Goal: Transaction & Acquisition: Book appointment/travel/reservation

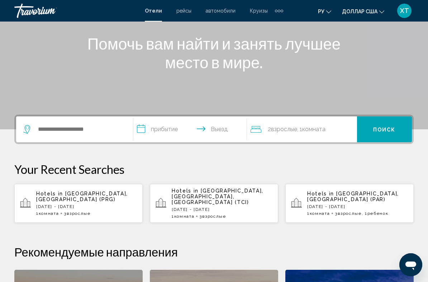
scroll to position [86, 0]
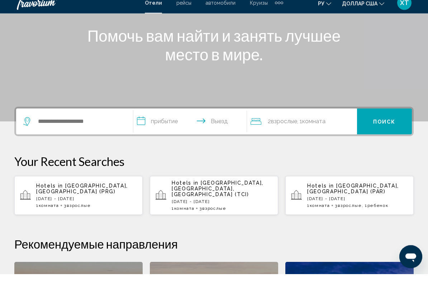
click at [258, 125] on icon "Путешественники: 2 взрослых, 0 детей" at bounding box center [256, 129] width 11 height 9
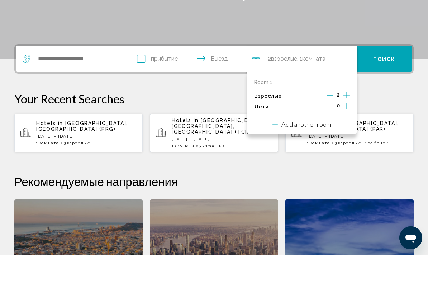
scroll to position [150, 0]
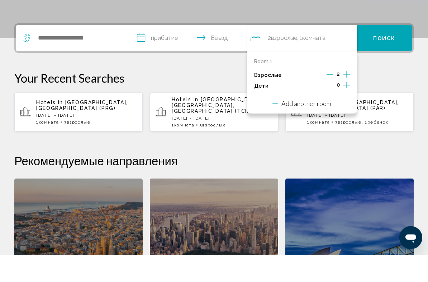
click at [348, 97] on icon "Increment adults" at bounding box center [347, 101] width 6 height 9
click at [381, 98] on p "Your Recent Searches" at bounding box center [214, 105] width 400 height 14
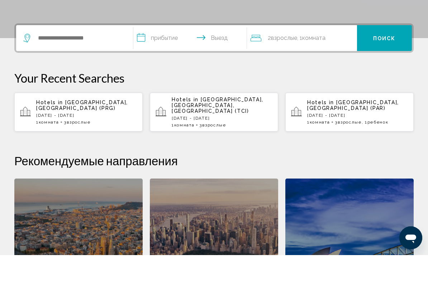
click at [149, 52] on input "**********" at bounding box center [191, 66] width 117 height 28
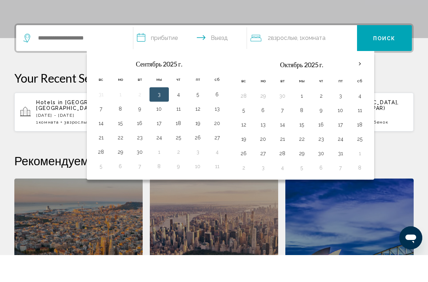
click at [359, 83] on th "В следующем месяце" at bounding box center [359, 91] width 19 height 16
click at [357, 83] on th "В следующем месяце" at bounding box center [359, 91] width 19 height 16
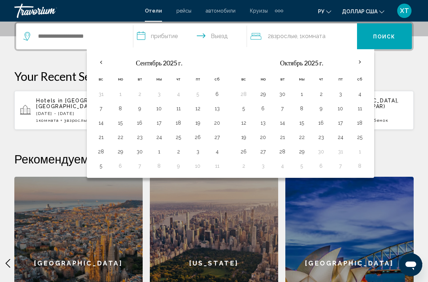
scroll to position [170, 0]
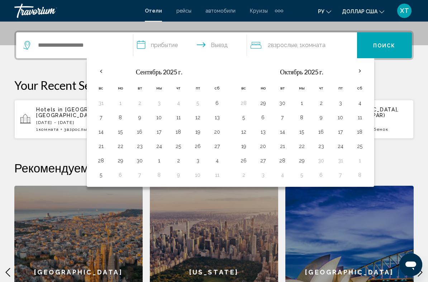
click at [358, 72] on th "В следующем месяце" at bounding box center [359, 71] width 19 height 16
click at [356, 72] on th "В следующем месяце" at bounding box center [359, 71] width 19 height 16
click at [358, 71] on th "В следующем месяце" at bounding box center [359, 71] width 19 height 16
click at [104, 69] on th "Previous month" at bounding box center [100, 71] width 19 height 16
click at [102, 70] on th "Previous month" at bounding box center [100, 71] width 19 height 16
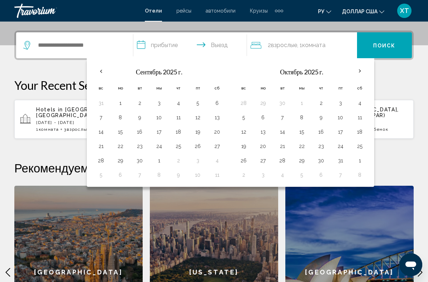
click at [103, 71] on th "Previous month" at bounding box center [100, 71] width 19 height 16
click at [360, 71] on th "В следующем месяце" at bounding box center [359, 71] width 19 height 16
click at [165, 47] on input "**********" at bounding box center [191, 46] width 117 height 28
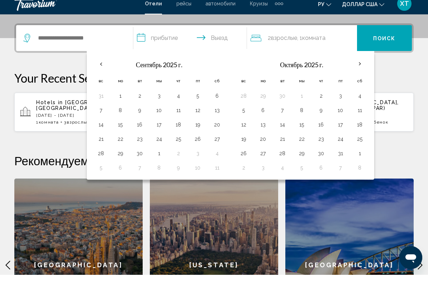
click at [361, 64] on th "В следующем месяце" at bounding box center [359, 71] width 19 height 16
click at [359, 66] on th "В следующем месяце" at bounding box center [359, 71] width 19 height 16
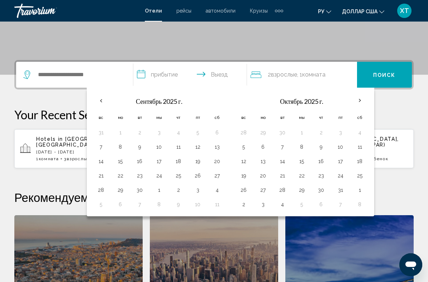
scroll to position [138, 0]
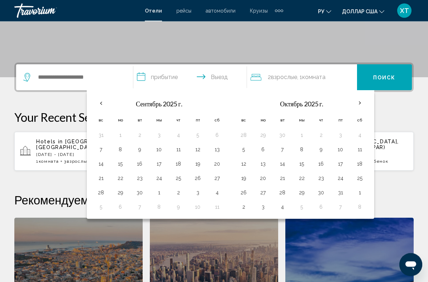
click at [217, 78] on input "**********" at bounding box center [191, 79] width 117 height 28
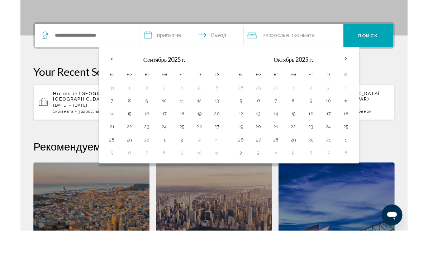
scroll to position [150, 0]
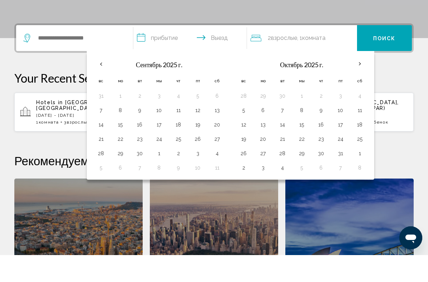
click at [359, 83] on th "В следующем месяце" at bounding box center [359, 91] width 19 height 16
click at [356, 83] on th "В следующем месяце" at bounding box center [359, 91] width 19 height 16
click at [358, 83] on th "В следующем месяце" at bounding box center [359, 91] width 19 height 16
click at [361, 83] on th "В следующем месяце" at bounding box center [359, 91] width 19 height 16
click at [343, 175] on button "31" at bounding box center [340, 180] width 11 height 10
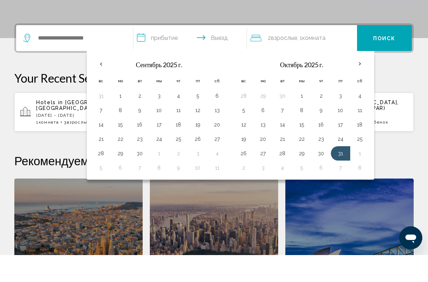
click at [389, 62] on font "Поиск" at bounding box center [384, 65] width 23 height 6
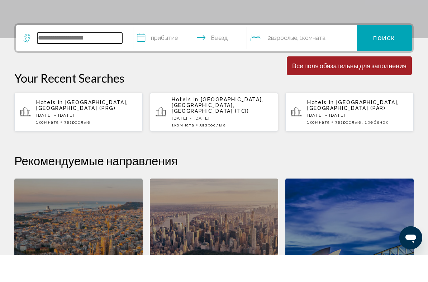
click at [66, 60] on input "Виджет поиска" at bounding box center [79, 65] width 85 height 11
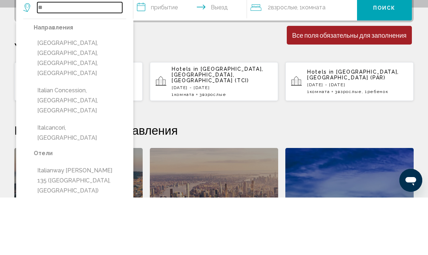
type input "*"
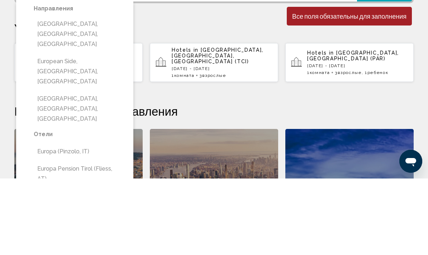
click at [87, 94] on button "[GEOGRAPHIC_DATA], [GEOGRAPHIC_DATA], [GEOGRAPHIC_DATA]" at bounding box center [80, 111] width 93 height 34
type input "**********"
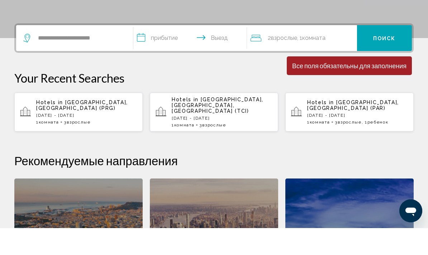
click at [152, 52] on input "**********" at bounding box center [191, 66] width 117 height 28
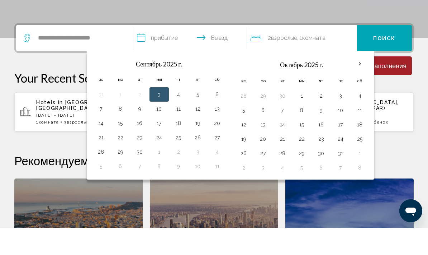
scroll to position [177, 0]
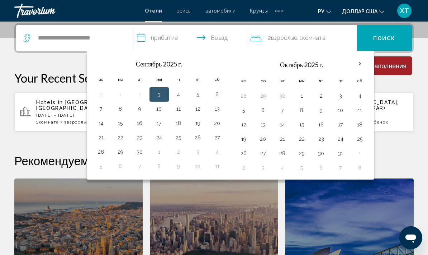
click at [359, 62] on th "В следующем месяце" at bounding box center [359, 64] width 19 height 16
click at [359, 65] on th "В следующем месяце" at bounding box center [359, 64] width 19 height 16
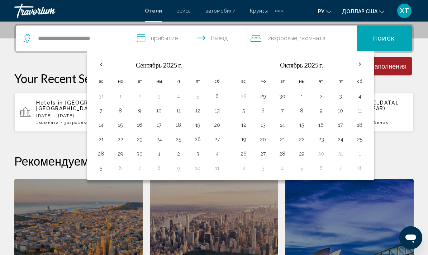
scroll to position [171, 0]
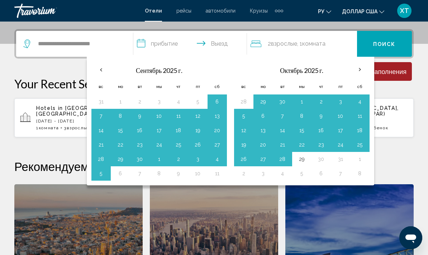
click at [302, 160] on button "29" at bounding box center [301, 159] width 11 height 10
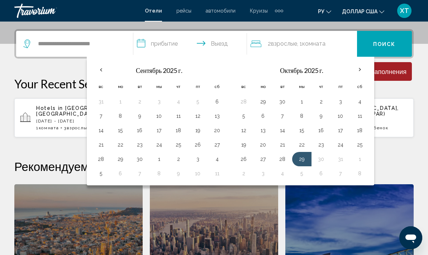
click at [391, 43] on font "Поиск" at bounding box center [384, 44] width 23 height 6
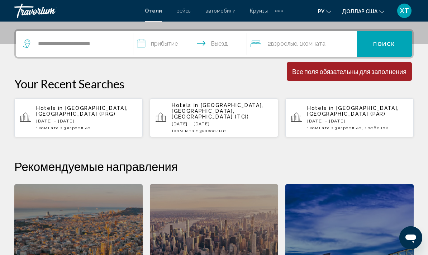
click at [285, 44] on font "Взрослые" at bounding box center [284, 43] width 26 height 7
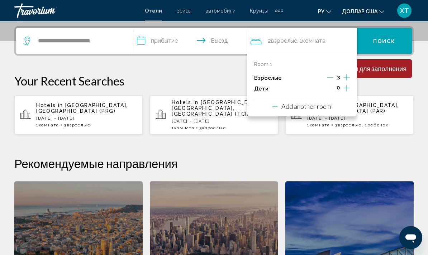
scroll to position [177, 0]
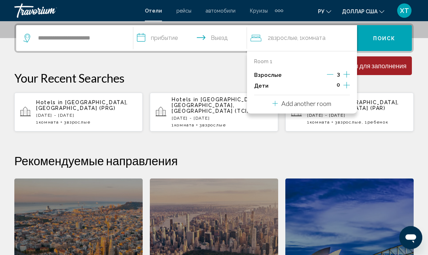
click at [385, 40] on font "Поиск" at bounding box center [384, 39] width 23 height 6
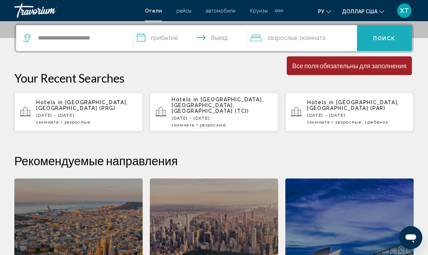
scroll to position [177, 0]
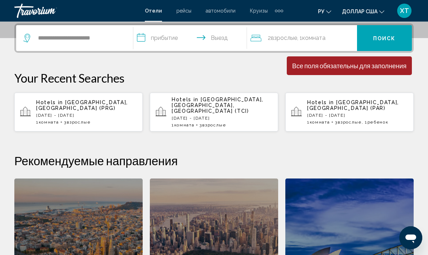
click at [383, 39] on font "Поиск" at bounding box center [384, 39] width 23 height 6
click at [166, 40] on input "**********" at bounding box center [191, 39] width 117 height 28
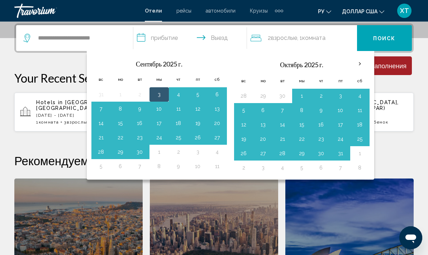
click at [359, 64] on th "В следующем месяце" at bounding box center [359, 64] width 19 height 16
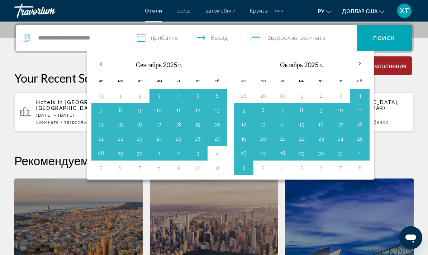
click at [359, 64] on th "В следующем месяце" at bounding box center [359, 64] width 19 height 16
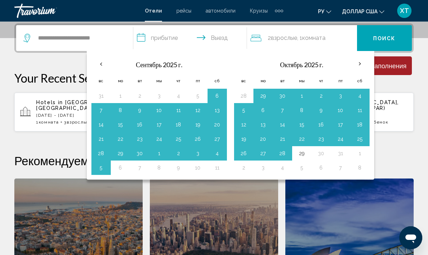
click at [361, 62] on th "В следующем месяце" at bounding box center [359, 64] width 19 height 16
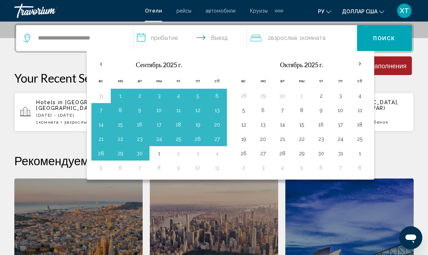
click at [359, 66] on th "В следующем месяце" at bounding box center [359, 64] width 19 height 16
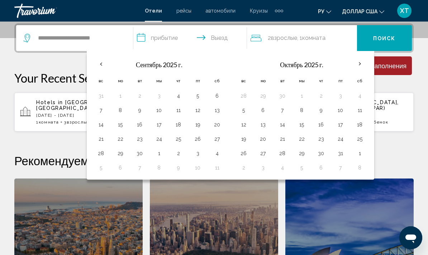
click at [171, 38] on input "**********" at bounding box center [191, 39] width 117 height 28
click at [339, 140] on button "24" at bounding box center [340, 139] width 11 height 10
click at [338, 154] on button "31" at bounding box center [340, 153] width 11 height 10
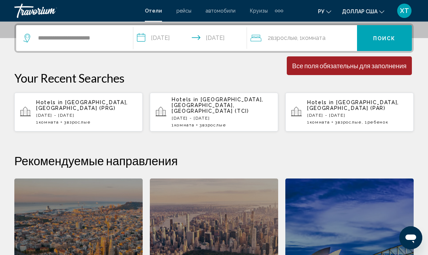
click at [157, 41] on input "**********" at bounding box center [191, 39] width 117 height 28
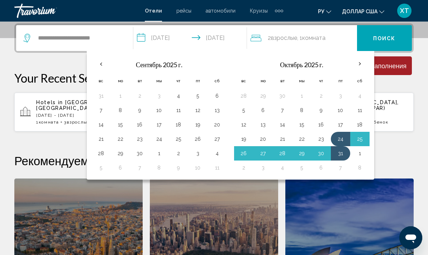
click at [346, 140] on button "24" at bounding box center [340, 139] width 11 height 10
click at [362, 61] on th "В следующем месяце" at bounding box center [359, 64] width 19 height 16
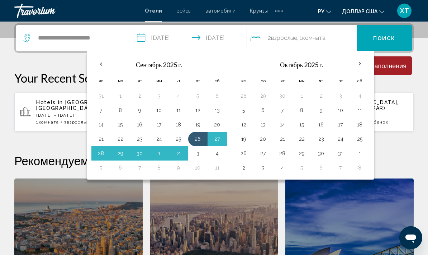
click at [362, 63] on th "В следующем месяце" at bounding box center [359, 64] width 19 height 16
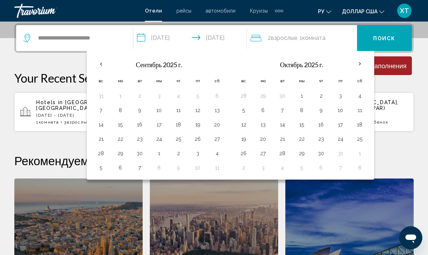
click at [363, 65] on th "В следующем месяце" at bounding box center [359, 64] width 19 height 16
click at [142, 40] on input "**********" at bounding box center [191, 39] width 117 height 28
click at [178, 39] on input "**********" at bounding box center [191, 39] width 117 height 28
click at [169, 41] on input "**********" at bounding box center [191, 39] width 117 height 28
click at [144, 37] on input "**********" at bounding box center [191, 39] width 117 height 28
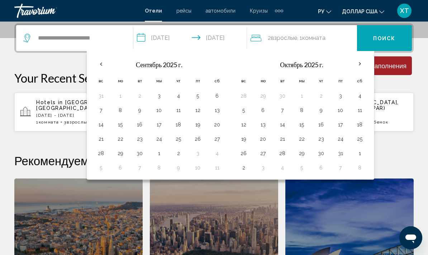
click at [343, 155] on button "31" at bounding box center [340, 153] width 11 height 10
type input "**********"
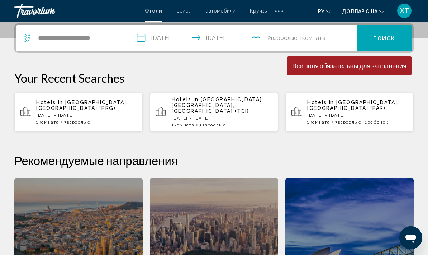
click at [225, 40] on input "**********" at bounding box center [191, 39] width 117 height 28
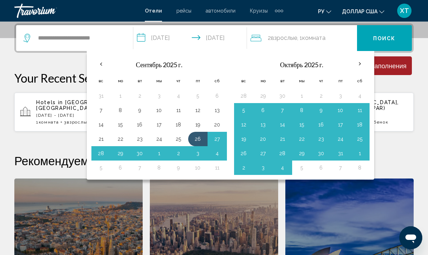
click at [175, 39] on input "**********" at bounding box center [191, 39] width 117 height 28
click at [364, 65] on th "В следующем месяце" at bounding box center [359, 64] width 19 height 16
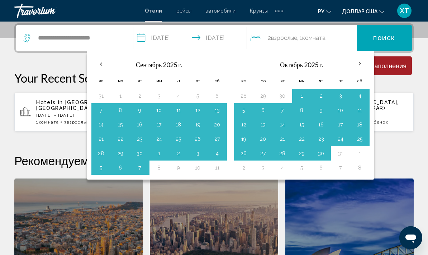
click at [360, 64] on th "В следующем месяце" at bounding box center [359, 64] width 19 height 16
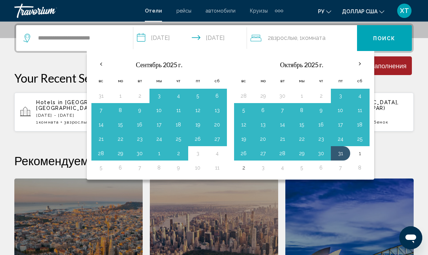
click at [244, 155] on button "26" at bounding box center [243, 153] width 11 height 10
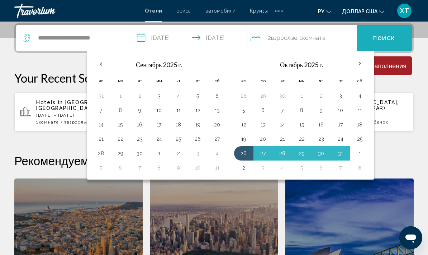
click at [386, 38] on font "Поиск" at bounding box center [384, 39] width 23 height 6
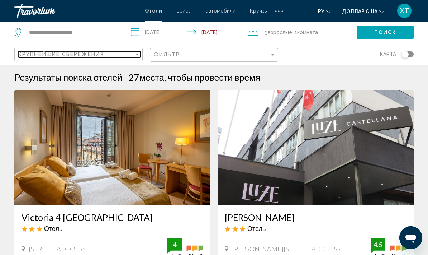
click at [138, 55] on div "Sort by" at bounding box center [138, 54] width 4 height 2
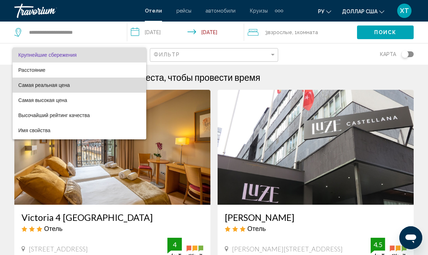
click at [75, 85] on span "Самая реальная цена" at bounding box center [79, 84] width 122 height 15
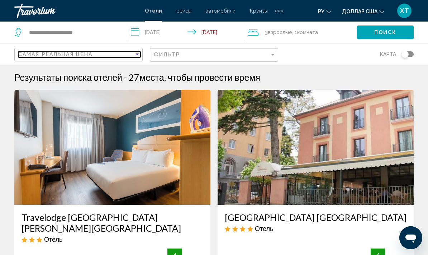
click at [137, 55] on div "Sort by" at bounding box center [138, 54] width 4 height 2
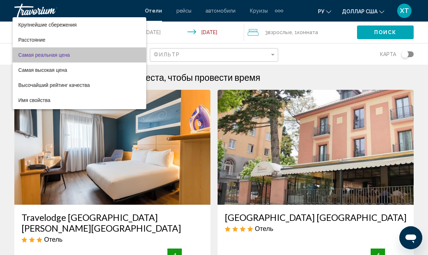
click at [138, 53] on span "Самая реальная цена" at bounding box center [79, 54] width 122 height 15
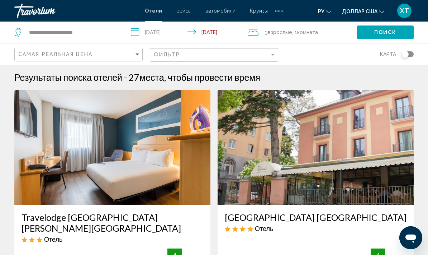
click at [154, 31] on input "**********" at bounding box center [186, 34] width 119 height 24
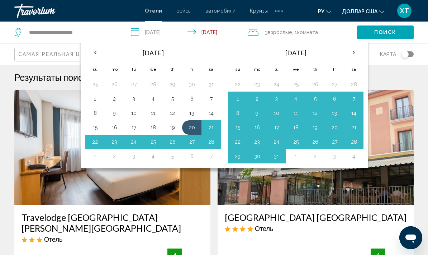
click at [99, 52] on th "Previous month" at bounding box center [94, 52] width 19 height 16
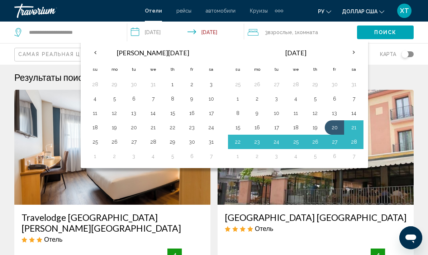
click at [93, 51] on th "Previous month" at bounding box center [94, 52] width 19 height 16
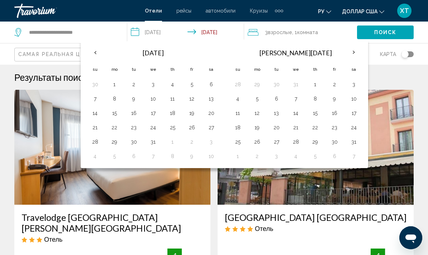
click at [214, 113] on button "20" at bounding box center [211, 113] width 11 height 10
click at [154, 141] on button "31" at bounding box center [152, 142] width 11 height 10
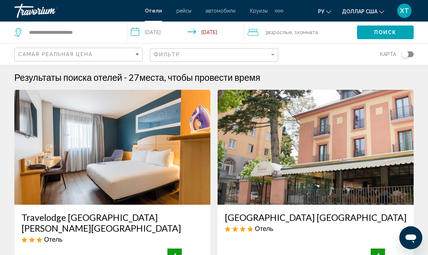
type input "**********"
click at [382, 31] on span "Поиск" at bounding box center [385, 33] width 23 height 6
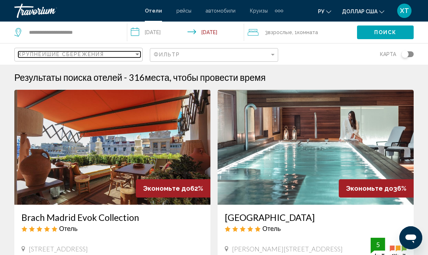
click at [139, 52] on div "Sort by" at bounding box center [137, 54] width 6 height 6
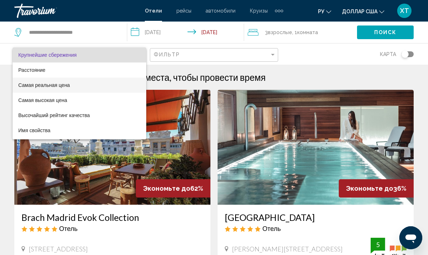
click at [65, 88] on span "Самая реальная цена" at bounding box center [79, 84] width 122 height 15
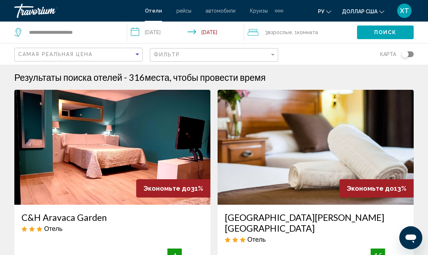
click at [20, 33] on icon "Search widget" at bounding box center [18, 32] width 9 height 9
click at [81, 32] on input "**********" at bounding box center [72, 32] width 88 height 11
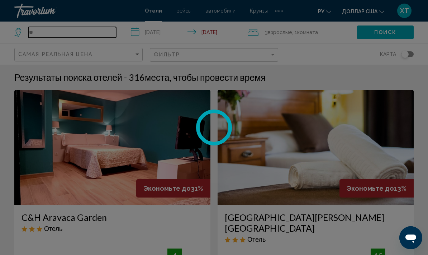
type input "*"
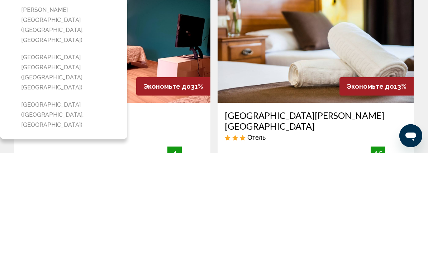
click at [75, 200] on button "[GEOGRAPHIC_DATA] ([GEOGRAPHIC_DATA], [GEOGRAPHIC_DATA])" at bounding box center [69, 217] width 103 height 34
type input "**********"
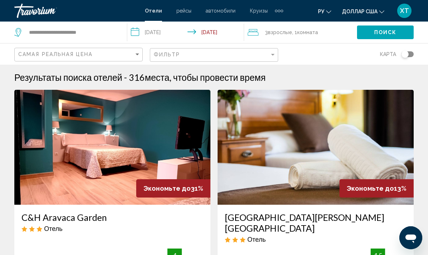
click at [388, 31] on span "Поиск" at bounding box center [385, 33] width 23 height 6
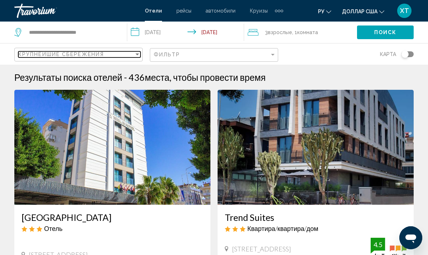
click at [140, 56] on div "Sort by" at bounding box center [137, 54] width 6 height 6
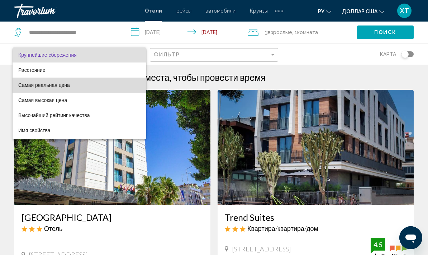
click at [65, 86] on font "Самая реальная цена" at bounding box center [44, 85] width 52 height 6
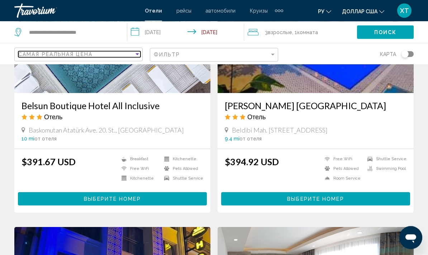
scroll to position [865, 0]
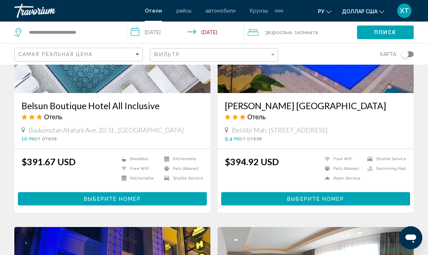
click at [152, 205] on button "Выберите номер" at bounding box center [112, 198] width 189 height 13
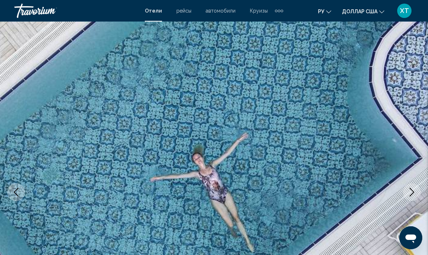
click at [252, 169] on img "Основное содержание" at bounding box center [214, 192] width 428 height 341
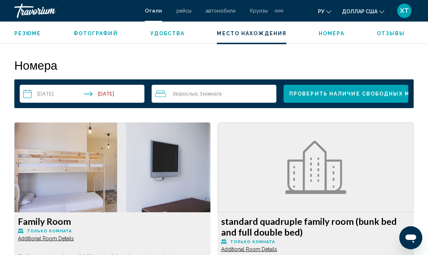
scroll to position [1011, 0]
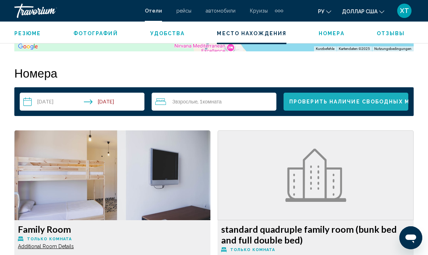
click at [369, 99] on span "Проверить наличие свободных мест" at bounding box center [355, 102] width 133 height 6
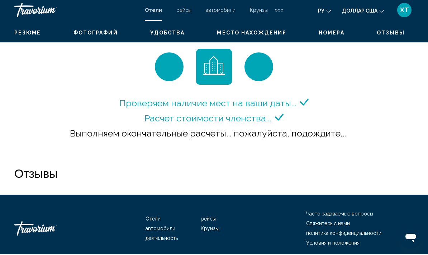
scroll to position [1092, 0]
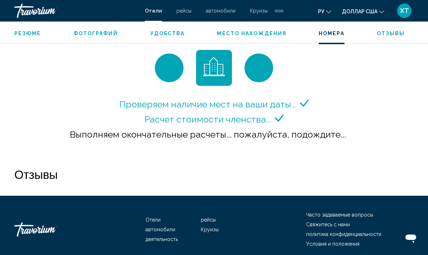
click at [382, 13] on icon "Изменить валюту" at bounding box center [382, 11] width 5 height 5
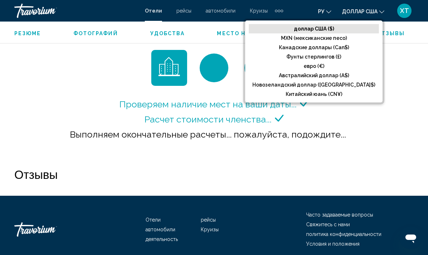
click at [325, 64] on font "евро (€)" at bounding box center [314, 66] width 21 height 6
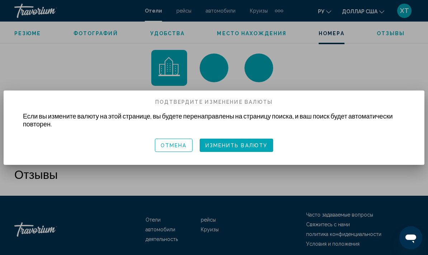
scroll to position [0, 0]
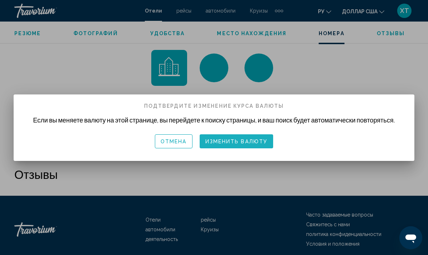
click at [261, 141] on font "Изменить валюту" at bounding box center [237, 142] width 62 height 6
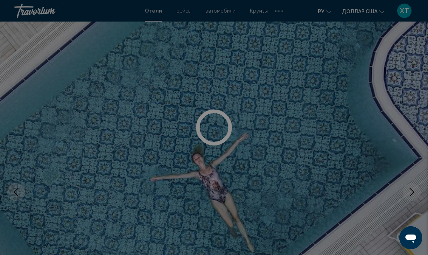
scroll to position [1092, 0]
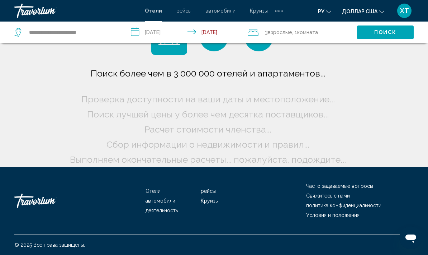
scroll to position [35, 0]
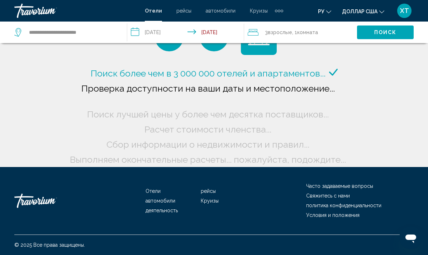
click at [382, 11] on icon "Изменить валюту" at bounding box center [382, 11] width 5 height 5
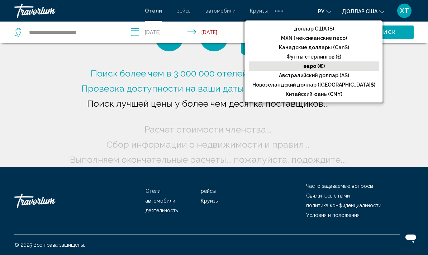
click at [368, 65] on button "евро (€)" at bounding box center [314, 65] width 130 height 9
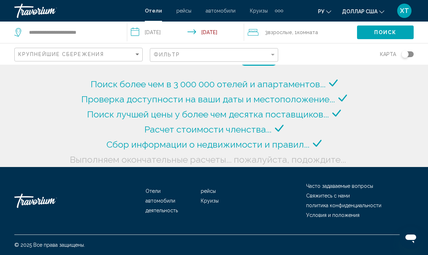
scroll to position [29, 0]
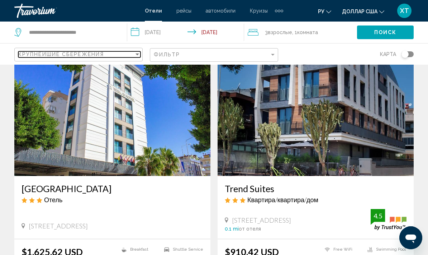
click at [132, 57] on div "Крупнейшие сбережения" at bounding box center [76, 54] width 116 height 6
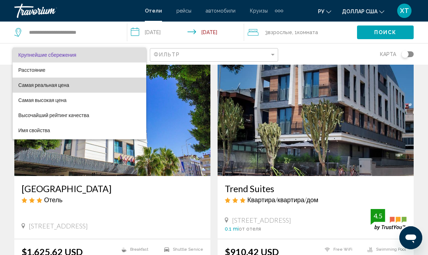
click at [67, 85] on font "Самая реальная цена" at bounding box center [43, 85] width 51 height 6
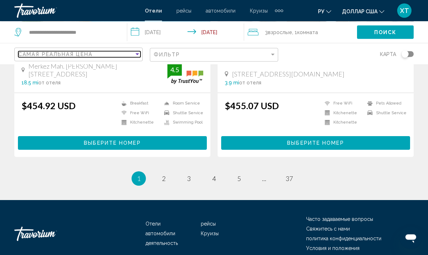
scroll to position [1427, 0]
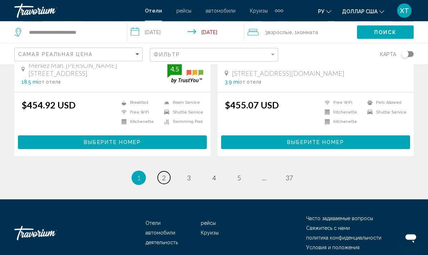
click at [162, 182] on span "2" at bounding box center [164, 178] width 4 height 8
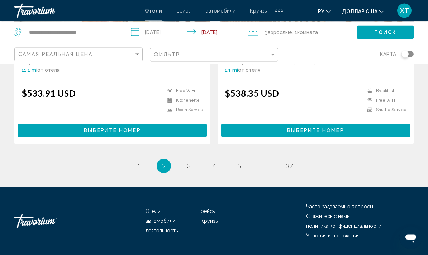
scroll to position [1438, 0]
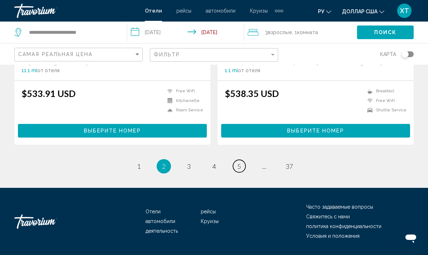
click at [237, 170] on span "5" at bounding box center [239, 166] width 4 height 8
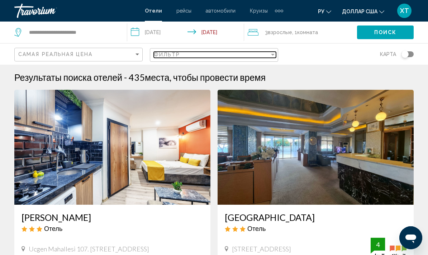
click at [270, 55] on div "Filter" at bounding box center [273, 55] width 6 height 6
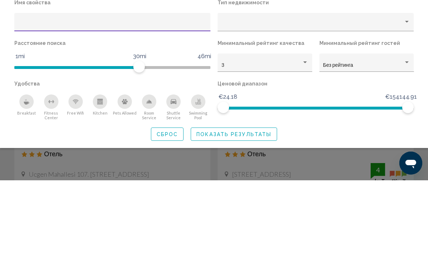
click at [303, 134] on div "Hotel Filters" at bounding box center [305, 137] width 6 height 6
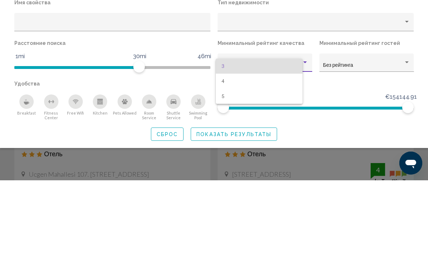
scroll to position [75, 0]
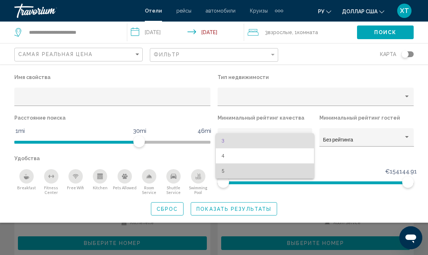
click at [226, 170] on span "5" at bounding box center [265, 170] width 87 height 15
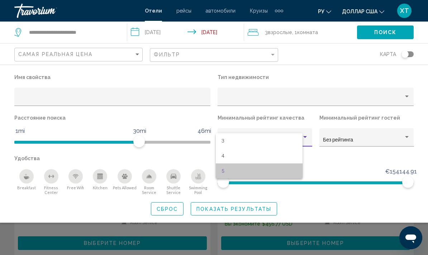
scroll to position [103, 0]
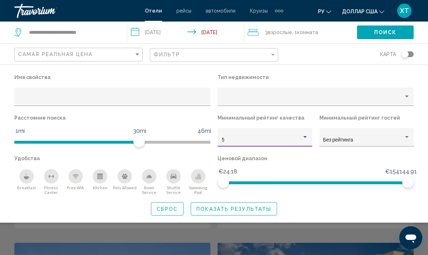
click at [249, 212] on span "Показать результаты" at bounding box center [234, 209] width 75 height 6
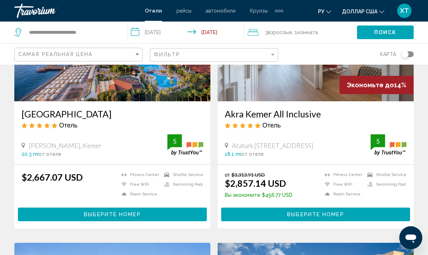
click at [380, 13] on icon "Изменить валюту" at bounding box center [382, 11] width 5 height 5
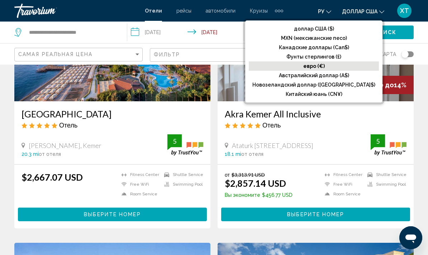
click at [325, 68] on font "евро (€)" at bounding box center [314, 66] width 22 height 6
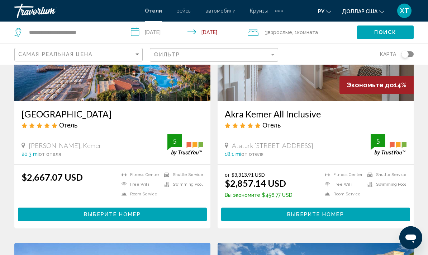
click at [328, 13] on button "ру Английский Español французский Итальяно португальский русский" at bounding box center [324, 11] width 13 height 10
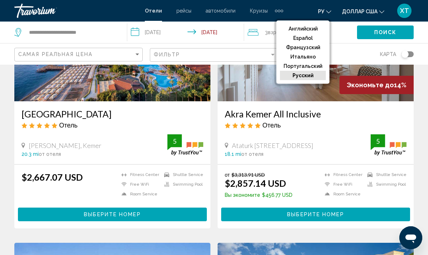
click at [314, 78] on button "русский" at bounding box center [303, 75] width 46 height 9
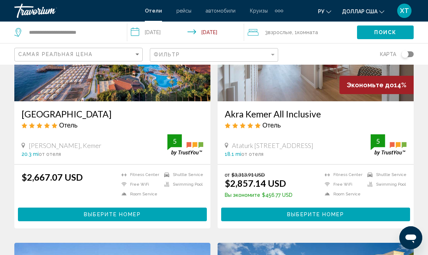
click at [378, 13] on button "доллар США доллар США ($) MXN (мексиканские песо) Канадские доллары (Can$) Фунт…" at bounding box center [363, 11] width 42 height 10
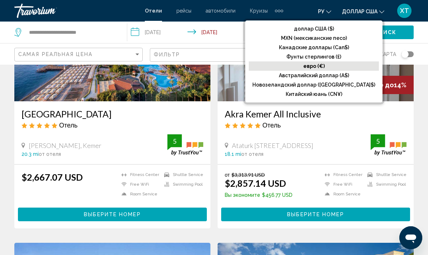
click at [341, 56] on font "Фунты стерлингов (£)" at bounding box center [314, 57] width 55 height 6
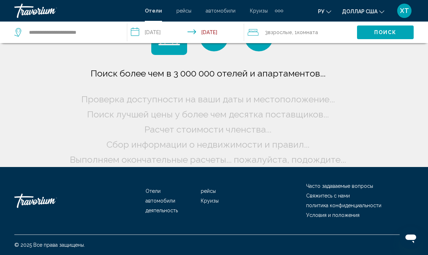
scroll to position [35, 0]
click at [382, 12] on icon "Изменить валюту" at bounding box center [382, 11] width 5 height 5
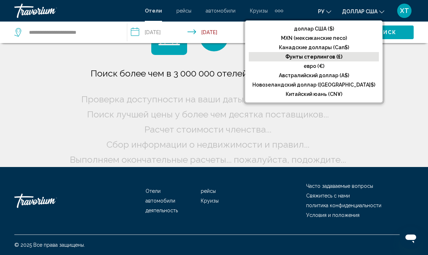
click at [348, 67] on button "евро (€)" at bounding box center [314, 65] width 130 height 9
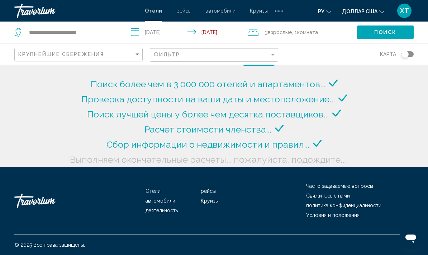
scroll to position [29, 0]
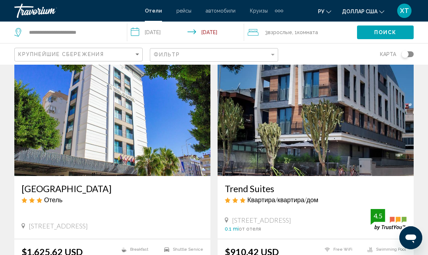
click at [380, 12] on icon "Изменить валюту" at bounding box center [382, 11] width 5 height 5
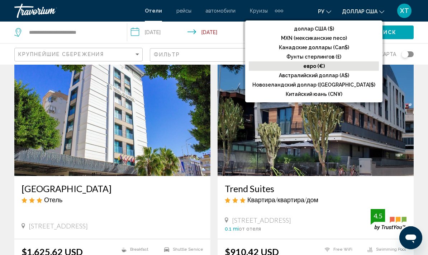
click at [360, 65] on button "евро (€)" at bounding box center [314, 65] width 130 height 9
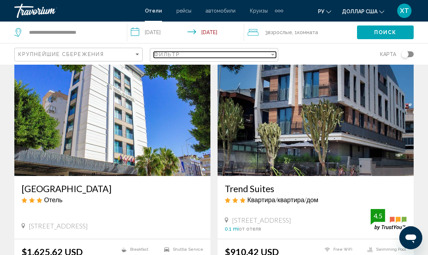
click at [270, 56] on div "Filter" at bounding box center [273, 55] width 6 height 6
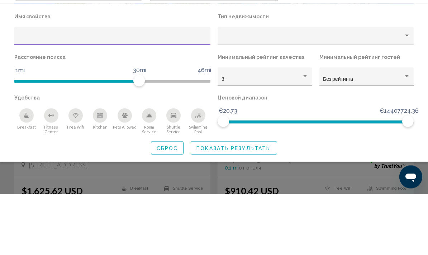
click at [302, 134] on div "Hotel Filters" at bounding box center [305, 137] width 6 height 6
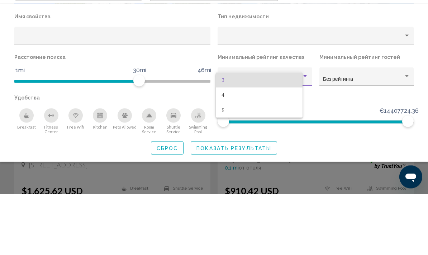
scroll to position [90, 0]
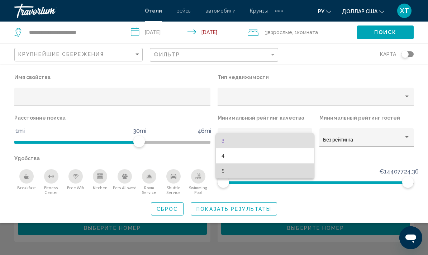
click at [229, 169] on span "5" at bounding box center [265, 170] width 87 height 15
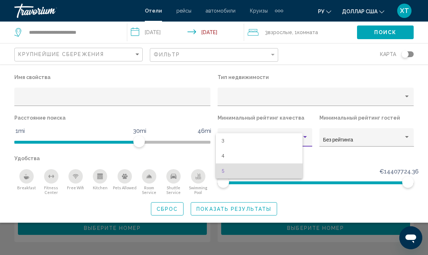
scroll to position [118, 0]
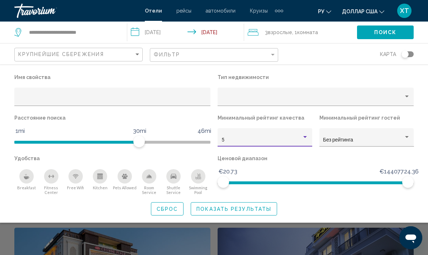
click at [250, 208] on span "Показать результаты" at bounding box center [234, 209] width 75 height 6
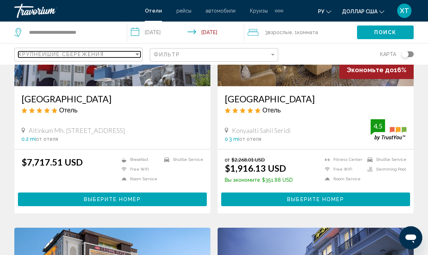
click at [136, 53] on div "Sort by" at bounding box center [137, 54] width 6 height 6
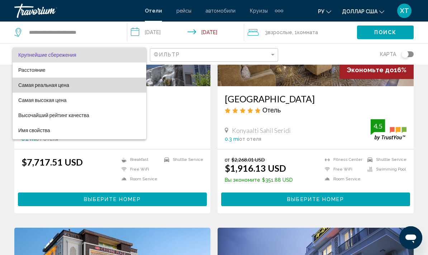
click at [71, 82] on span "Самая реальная цена" at bounding box center [79, 84] width 122 height 15
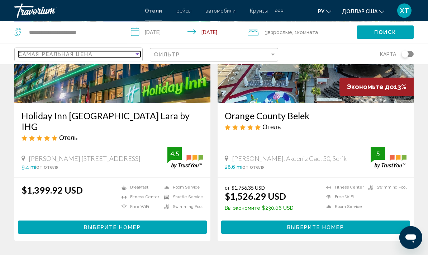
scroll to position [1360, 0]
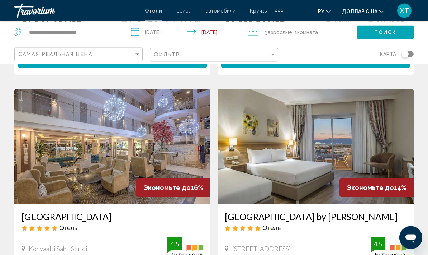
scroll to position [1019, 0]
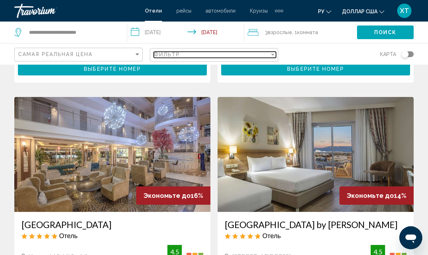
click at [270, 57] on div "Filter" at bounding box center [273, 55] width 6 height 6
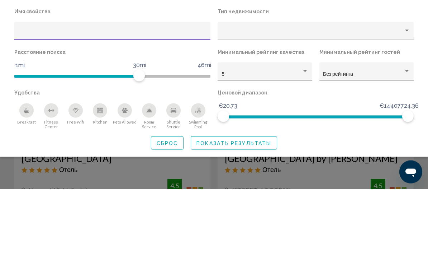
click at [304, 134] on div "Hotel Filters" at bounding box center [305, 137] width 6 height 6
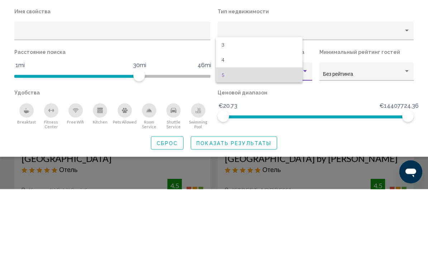
scroll to position [1085, 0]
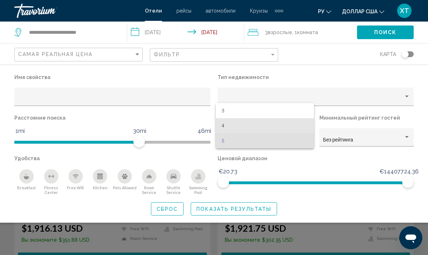
click at [231, 127] on span "4" at bounding box center [265, 125] width 87 height 15
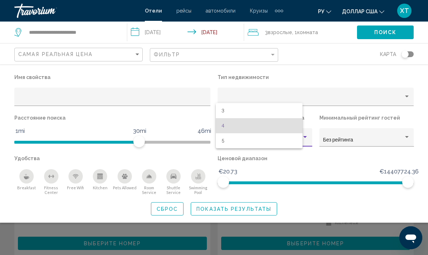
scroll to position [1114, 0]
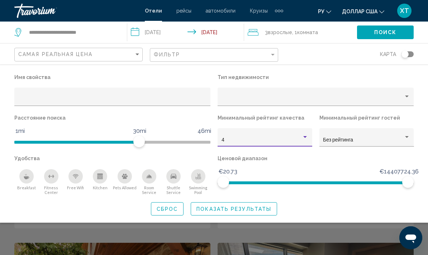
click at [239, 210] on span "Показать результаты" at bounding box center [234, 209] width 75 height 6
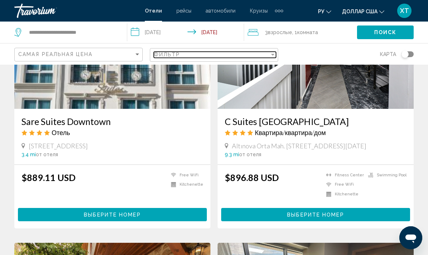
click at [274, 52] on div "Filter" at bounding box center [273, 55] width 6 height 6
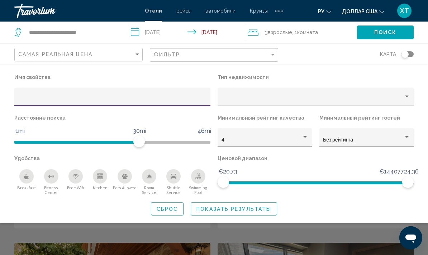
scroll to position [1113, 0]
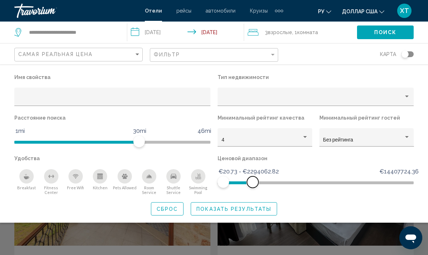
scroll to position [1225, 0]
click at [349, 69] on div "Имя свойства Тип недвижимости Расстояние поиска 1mi 46mi 30mi Минимальный рейти…" at bounding box center [214, 144] width 428 height 158
click at [237, 213] on button "Показать результаты" at bounding box center [234, 208] width 86 height 13
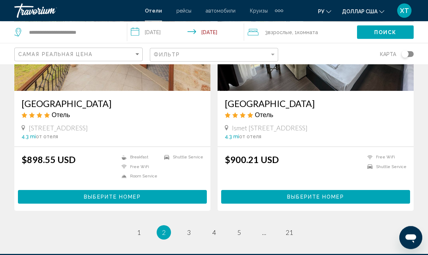
scroll to position [1380, 0]
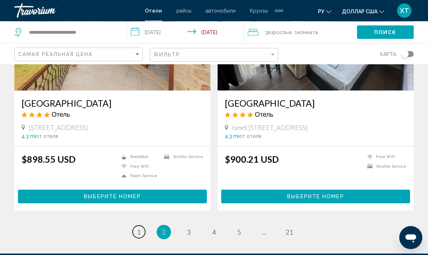
click at [143, 226] on link "page 1" at bounding box center [139, 232] width 13 height 13
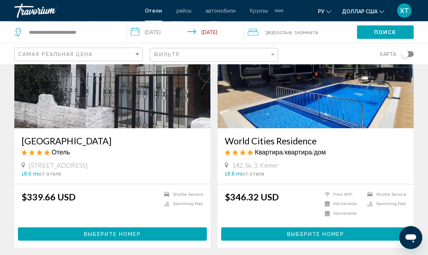
scroll to position [76, 0]
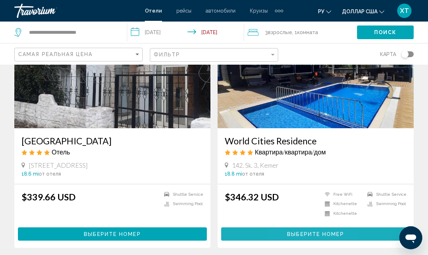
click at [294, 234] on span "Выберите номер" at bounding box center [315, 234] width 57 height 6
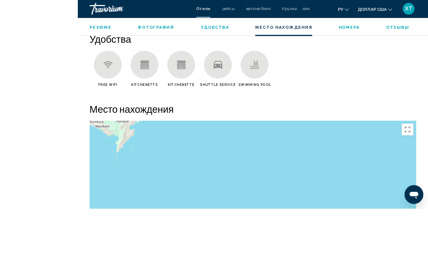
scroll to position [821, 0]
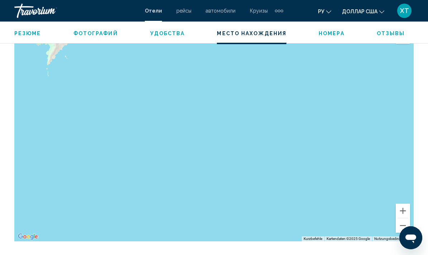
click at [401, 212] on button "Vergrößern" at bounding box center [403, 210] width 14 height 14
click at [398, 225] on button "Verkleinern" at bounding box center [403, 225] width 14 height 14
click at [400, 228] on button "Verkleinern" at bounding box center [403, 225] width 14 height 14
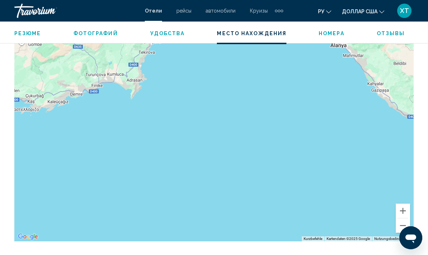
click at [402, 227] on button "Verkleinern" at bounding box center [403, 225] width 14 height 14
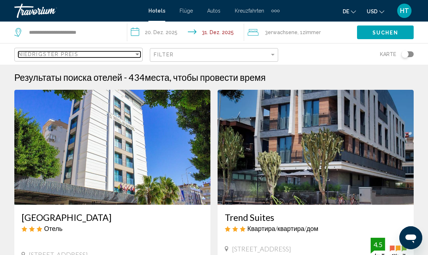
click at [137, 55] on div "Sortieren nach" at bounding box center [138, 54] width 4 height 2
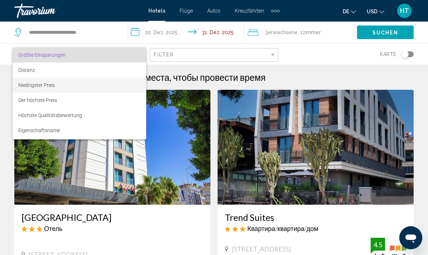
click at [58, 86] on span "Niedrigster Preis" at bounding box center [79, 84] width 122 height 15
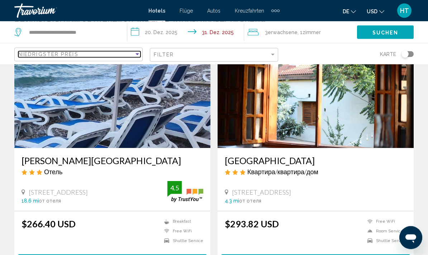
scroll to position [57, 0]
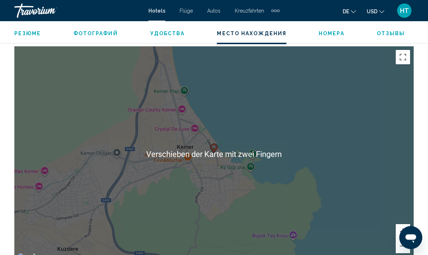
scroll to position [801, 0]
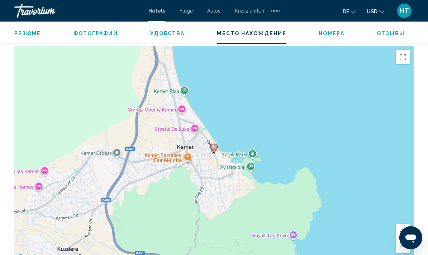
click at [330, 169] on div "Um den Modus zum Ziehen mit der Tastatur zu aktivieren, drückst du Alt + Eingab…" at bounding box center [214, 153] width 400 height 215
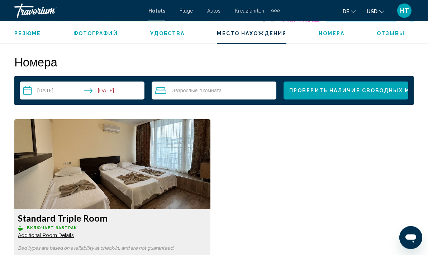
scroll to position [1022, 0]
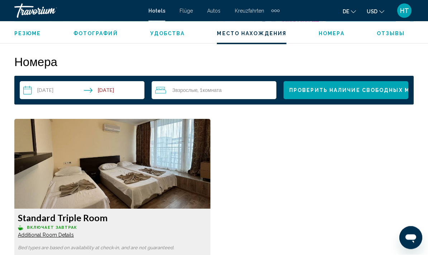
click at [34, 90] on input "**********" at bounding box center [84, 91] width 128 height 20
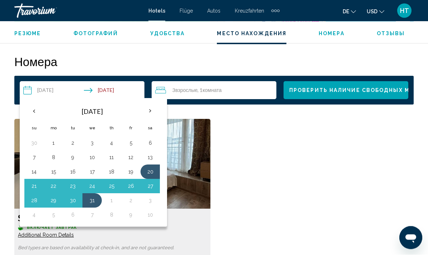
scroll to position [1023, 0]
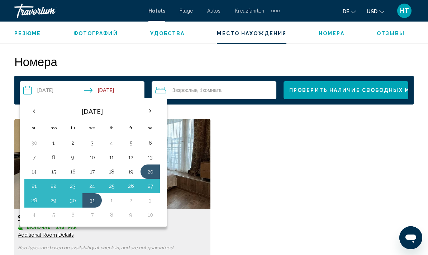
click at [134, 185] on button "26" at bounding box center [130, 186] width 11 height 10
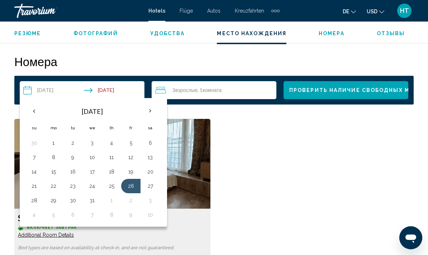
click at [121, 90] on input "**********" at bounding box center [84, 91] width 128 height 20
click at [149, 110] on th "Next month" at bounding box center [150, 111] width 19 height 16
click at [152, 156] on button "10" at bounding box center [150, 157] width 11 height 10
type input "**********"
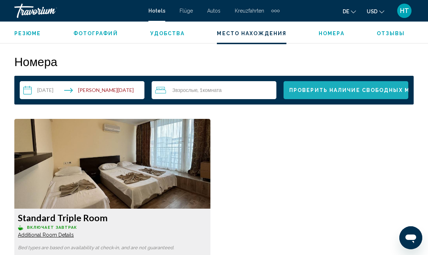
click at [349, 91] on span "Проверить наличие свободных мест" at bounding box center [355, 91] width 133 height 6
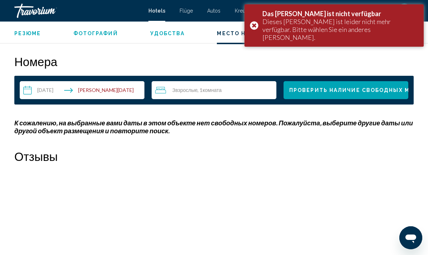
click at [372, 92] on span "Проверить наличие свободных мест" at bounding box center [355, 91] width 133 height 6
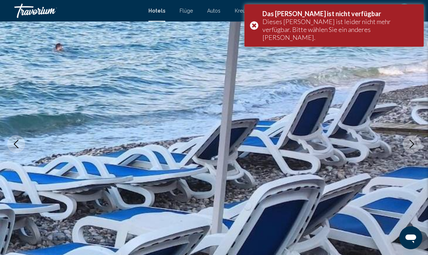
scroll to position [0, 0]
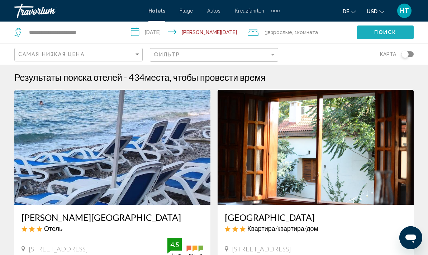
click at [384, 33] on span "Поиск" at bounding box center [385, 33] width 23 height 6
click at [379, 30] on span "Поиск" at bounding box center [385, 33] width 23 height 6
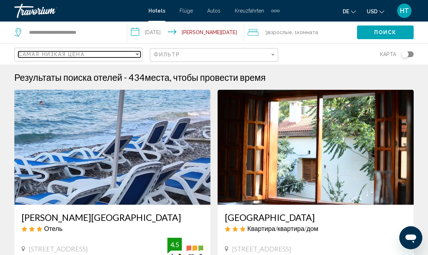
click at [137, 55] on div "Sort by" at bounding box center [138, 54] width 4 height 2
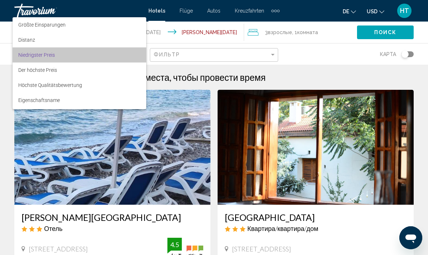
click at [131, 55] on span "Niedrigster Preis" at bounding box center [79, 54] width 122 height 15
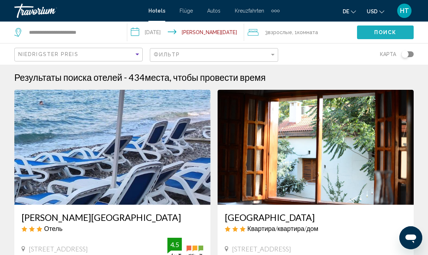
click at [373, 36] on button "Поиск" at bounding box center [385, 31] width 57 height 13
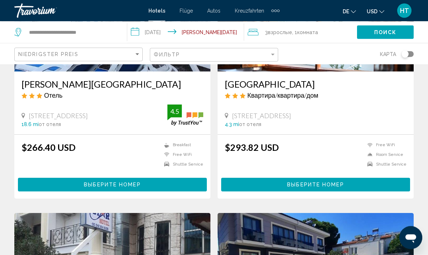
scroll to position [133, 0]
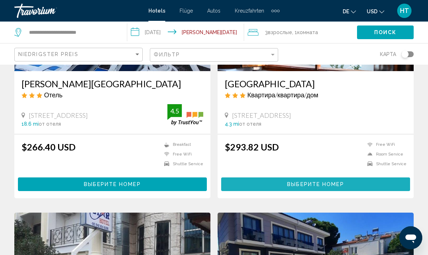
click at [322, 187] on span "Выберите номер" at bounding box center [315, 185] width 57 height 6
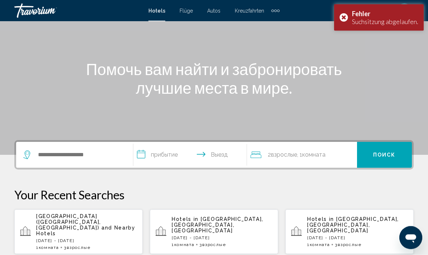
scroll to position [61, 0]
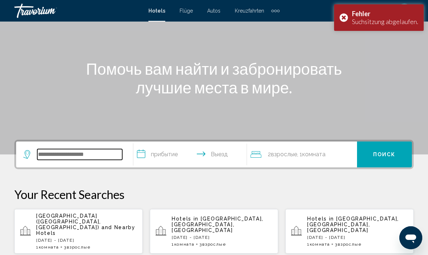
click at [38, 154] on input "Search widget" at bounding box center [79, 154] width 85 height 11
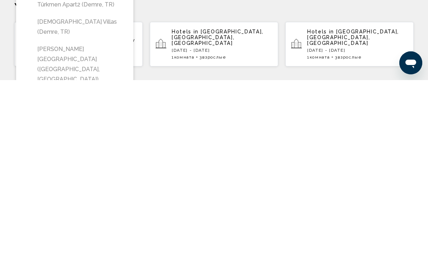
scroll to position [74, 0]
type input "**********"
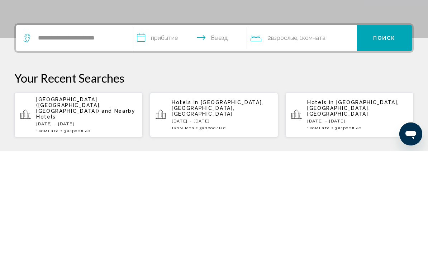
click at [145, 129] on input "**********" at bounding box center [191, 143] width 117 height 28
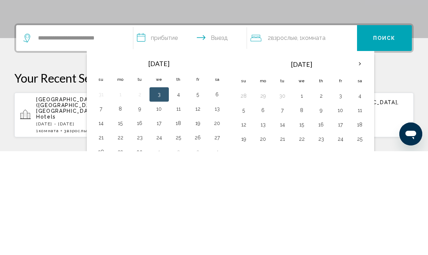
scroll to position [177, 0]
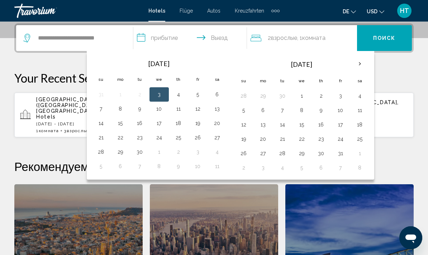
click at [360, 61] on th "Next month" at bounding box center [359, 64] width 19 height 16
click at [363, 62] on th "Next month" at bounding box center [359, 64] width 19 height 16
click at [339, 138] on button "26" at bounding box center [340, 139] width 11 height 10
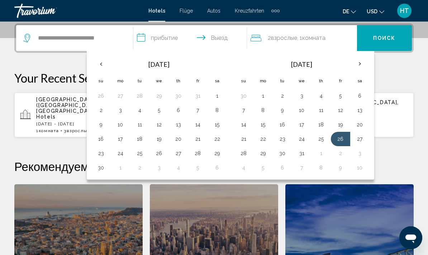
click at [220, 40] on input "**********" at bounding box center [191, 39] width 117 height 28
click at [360, 64] on th "Next month" at bounding box center [359, 64] width 19 height 16
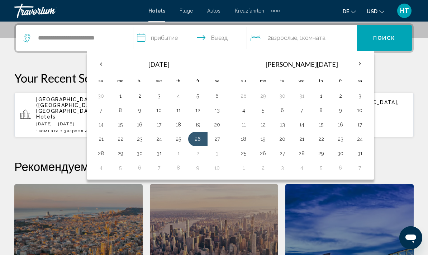
click at [359, 108] on button "10" at bounding box center [359, 110] width 11 height 10
type input "**********"
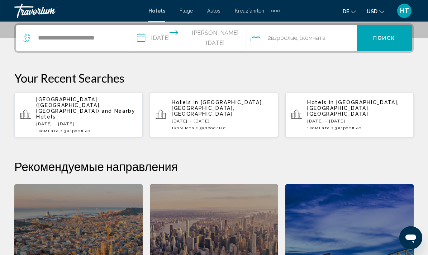
click at [272, 40] on span "2 Взрослый Взрослые" at bounding box center [282, 38] width 29 height 10
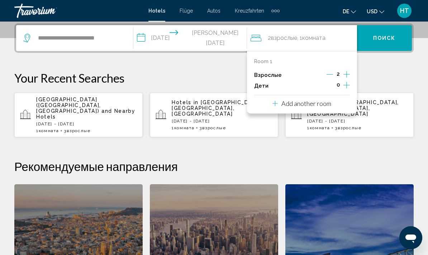
click at [349, 73] on icon "Increment adults" at bounding box center [347, 74] width 6 height 9
click at [387, 34] on button "Поиск" at bounding box center [384, 38] width 55 height 26
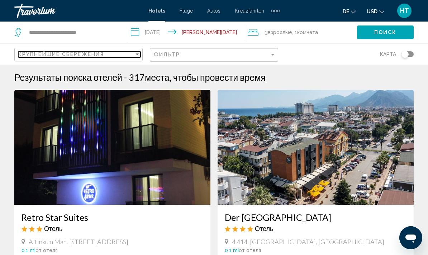
click at [138, 53] on div "Sort by" at bounding box center [137, 54] width 6 height 6
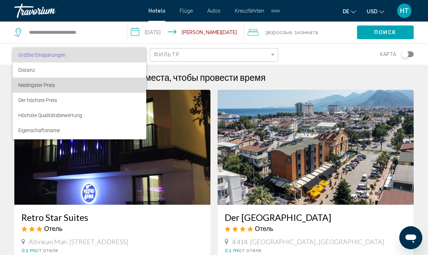
click at [54, 85] on span "Niedrigster Preis" at bounding box center [79, 84] width 122 height 15
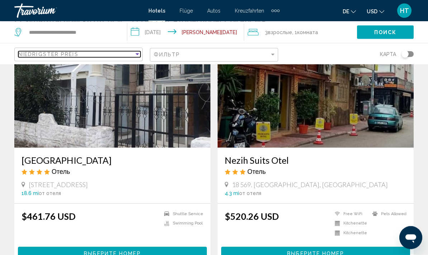
scroll to position [57, 0]
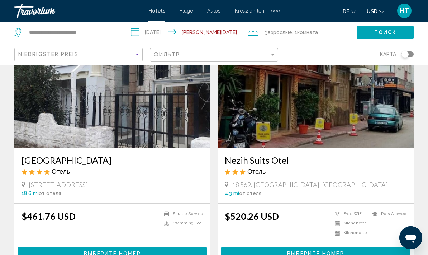
click at [118, 251] on span "Выберите номер" at bounding box center [112, 253] width 57 height 6
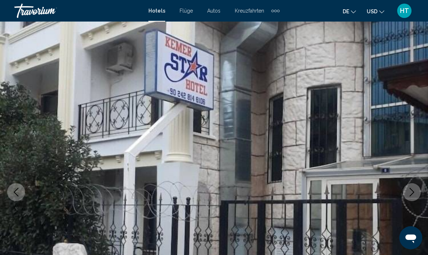
click at [273, 12] on div "Zusätzliche Navigationselemente" at bounding box center [276, 10] width 8 height 11
click at [188, 11] on font "Flüge" at bounding box center [186, 11] width 13 height 6
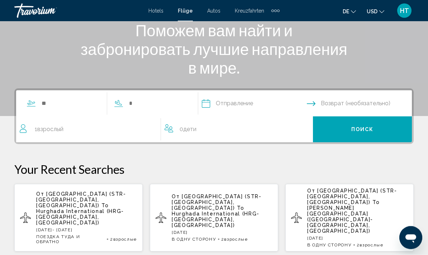
scroll to position [98, 0]
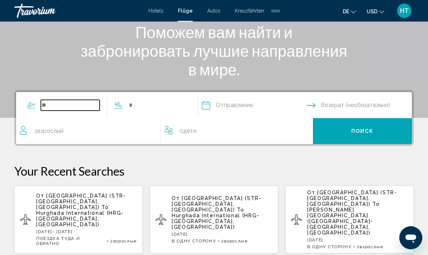
click at [48, 104] on input "Search widget" at bounding box center [70, 105] width 59 height 11
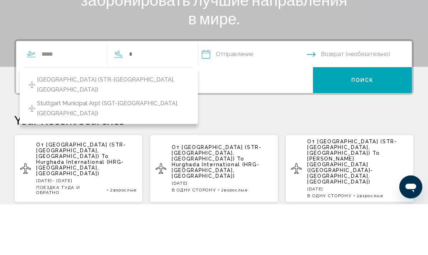
click at [77, 126] on span "[GEOGRAPHIC_DATA] (STR-[GEOGRAPHIC_DATA], [GEOGRAPHIC_DATA])" at bounding box center [113, 136] width 152 height 20
type input "**********"
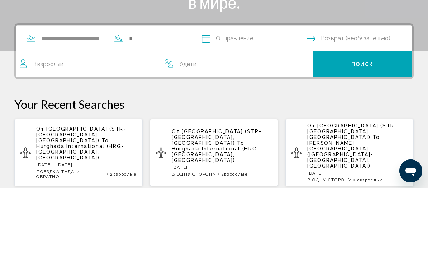
click at [145, 100] on input "Search widget" at bounding box center [157, 105] width 59 height 11
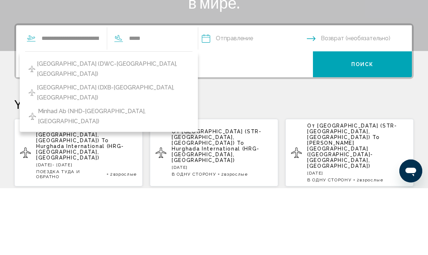
click at [113, 149] on span "[GEOGRAPHIC_DATA] (DXB-[GEOGRAPHIC_DATA], [GEOGRAPHIC_DATA])" at bounding box center [113, 159] width 152 height 20
type input "**********"
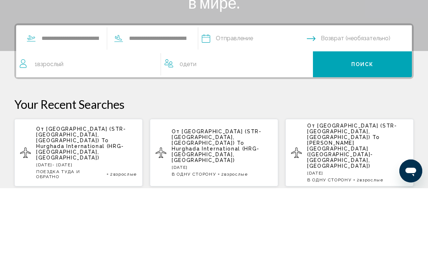
click at [206, 92] on input "Depart date" at bounding box center [254, 106] width 108 height 28
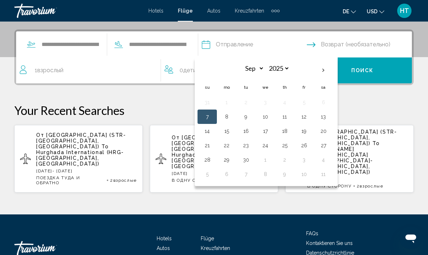
click at [319, 70] on th "Next month" at bounding box center [323, 70] width 19 height 16
click at [320, 70] on th "Next month" at bounding box center [323, 70] width 19 height 16
click at [320, 72] on th "Next month" at bounding box center [323, 70] width 19 height 16
click at [322, 69] on th "Next month" at bounding box center [323, 70] width 19 height 16
select select "*"
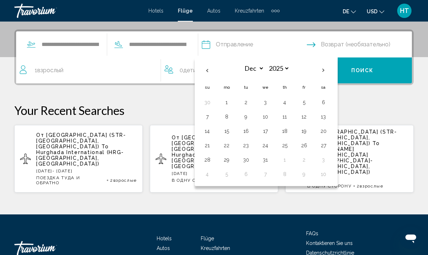
select select "****"
click at [281, 101] on button "1" at bounding box center [284, 102] width 11 height 10
type input "**********"
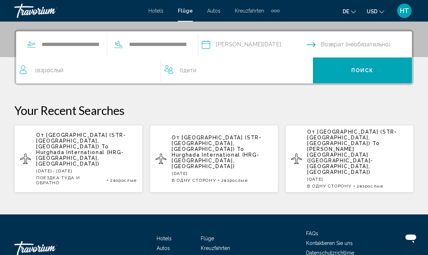
click at [340, 44] on input "Return date" at bounding box center [361, 46] width 108 height 28
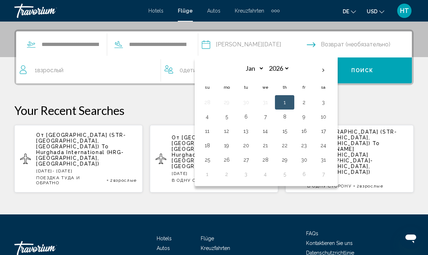
click at [283, 117] on button "8" at bounding box center [284, 117] width 11 height 10
type input "**********"
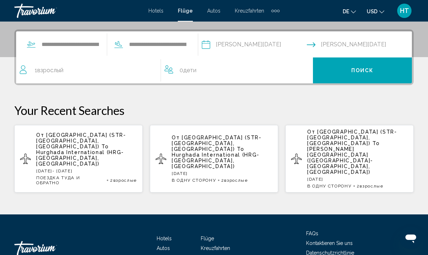
click at [42, 72] on span "Взрослый" at bounding box center [50, 70] width 26 height 7
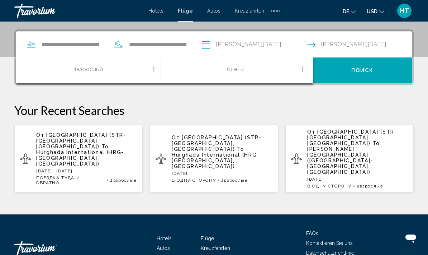
click at [153, 69] on icon "Increment adults" at bounding box center [154, 69] width 6 height 9
click at [154, 70] on icon "Increment adults" at bounding box center [154, 69] width 6 height 9
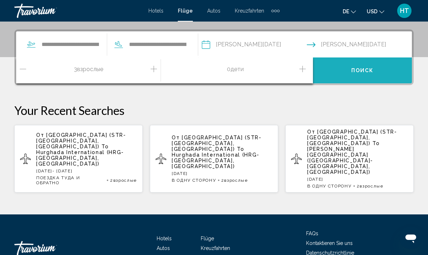
click at [366, 70] on span "Поиск" at bounding box center [363, 71] width 23 height 6
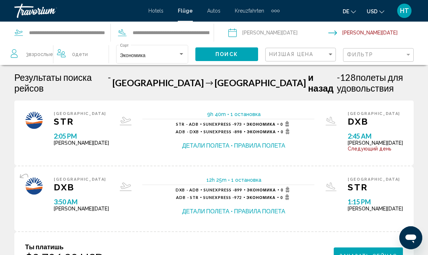
click at [381, 11] on icon "Währung ändern" at bounding box center [382, 11] width 5 height 5
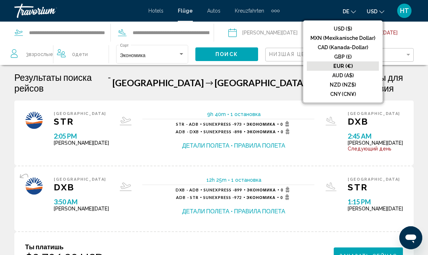
click at [363, 66] on button "EUR (€)" at bounding box center [343, 65] width 72 height 9
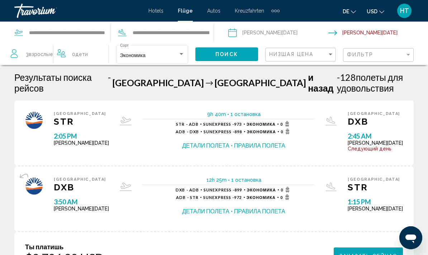
click at [181, 57] on div "Экономика" at bounding box center [152, 56] width 65 height 6
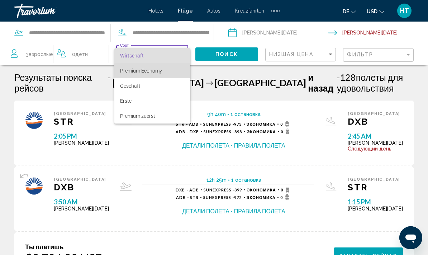
click at [161, 72] on span "Premium Economy" at bounding box center [152, 70] width 65 height 15
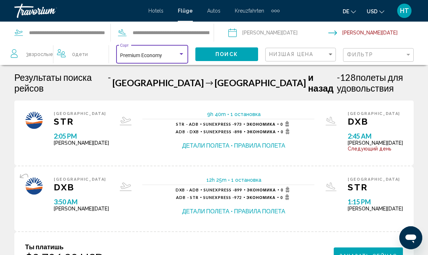
click at [227, 53] on span "Поиск" at bounding box center [227, 55] width 23 height 6
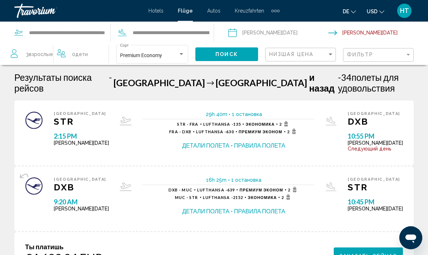
click at [183, 56] on div "Search widget" at bounding box center [181, 54] width 6 height 6
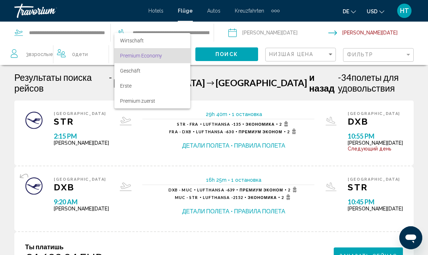
click at [133, 85] on span "Erste" at bounding box center [152, 85] width 65 height 15
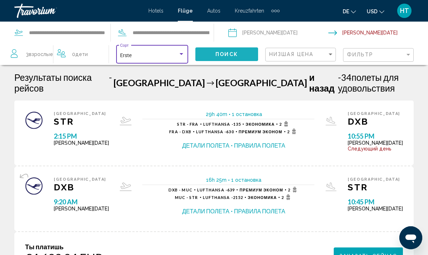
click at [239, 53] on button "Поиск" at bounding box center [226, 53] width 63 height 13
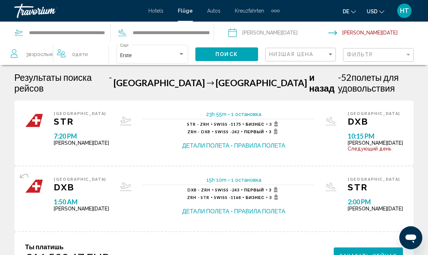
click at [181, 51] on div "Search widget" at bounding box center [181, 54] width 6 height 6
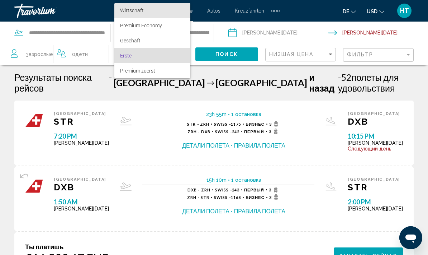
click at [150, 9] on span "Wirtschaft" at bounding box center [152, 10] width 65 height 15
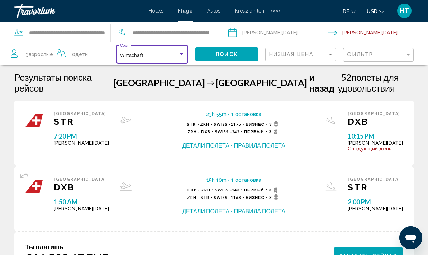
click at [237, 57] on span "Поиск" at bounding box center [227, 55] width 23 height 6
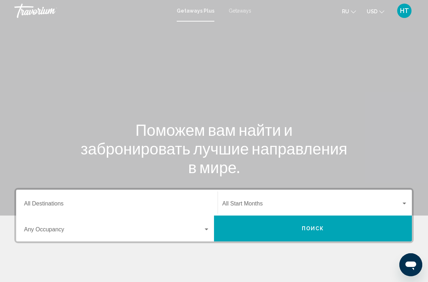
click at [384, 14] on button "USD USD ($) MXN (Mex$) CAD (Can$) GBP (£) EUR (€) AUD (A$) NZD (NZ$) CNY (CN¥)" at bounding box center [376, 11] width 18 height 10
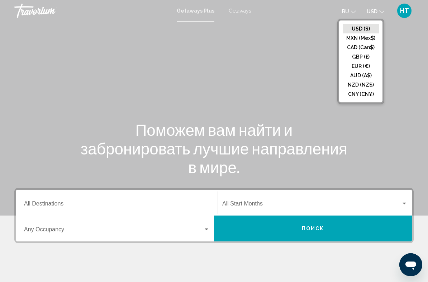
click at [363, 68] on button "EUR (€)" at bounding box center [361, 65] width 36 height 9
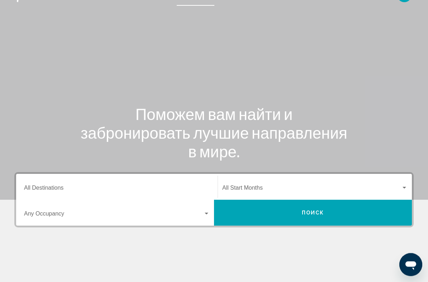
scroll to position [16, 0]
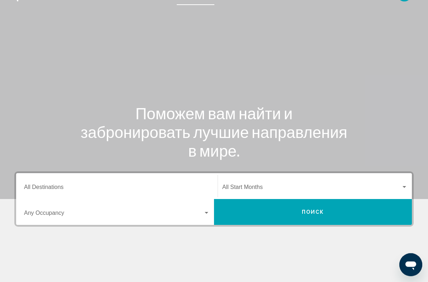
click at [206, 213] on div "Search widget" at bounding box center [207, 213] width 4 height 2
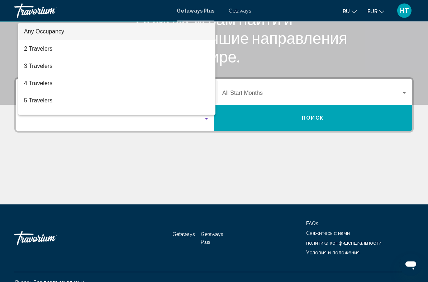
scroll to position [119, 0]
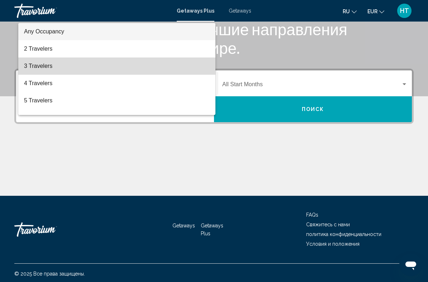
click at [43, 66] on span "3 Travelers" at bounding box center [117, 65] width 186 height 17
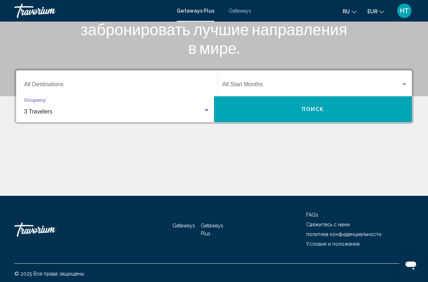
click at [404, 84] on div "Search widget" at bounding box center [405, 84] width 4 height 2
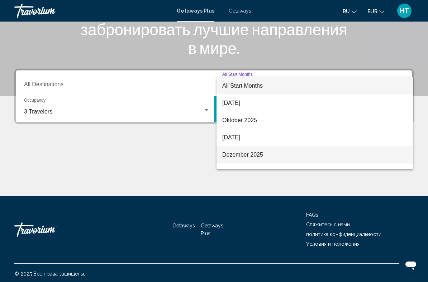
click at [258, 156] on span "Dezember 2025" at bounding box center [314, 154] width 185 height 17
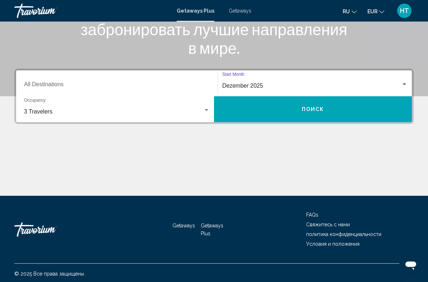
click at [334, 111] on button "Поиск" at bounding box center [313, 109] width 198 height 26
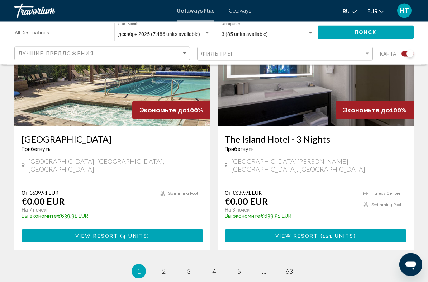
scroll to position [1605, 0]
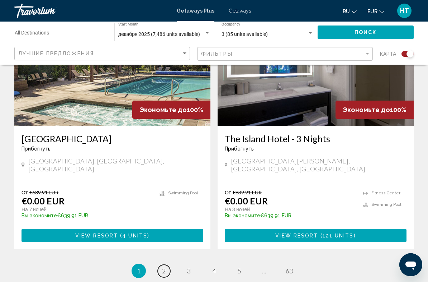
click at [169, 264] on link "page 2" at bounding box center [164, 270] width 13 height 13
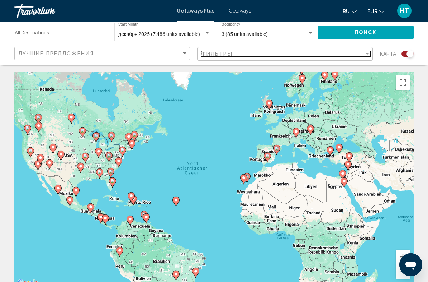
click at [367, 56] on div "Filter" at bounding box center [367, 54] width 6 height 6
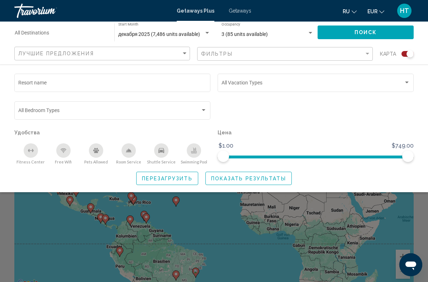
click at [204, 112] on div "Search widget" at bounding box center [204, 110] width 6 height 6
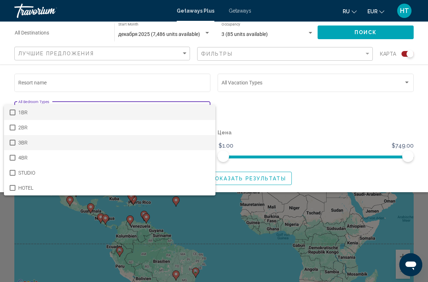
click at [24, 144] on span "3BR" at bounding box center [114, 142] width 192 height 15
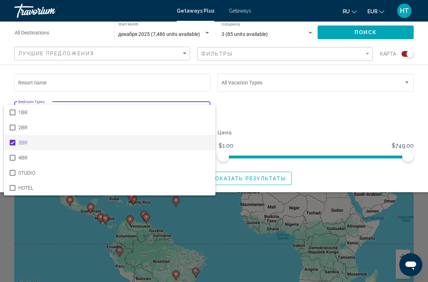
click at [405, 84] on div at bounding box center [214, 141] width 428 height 282
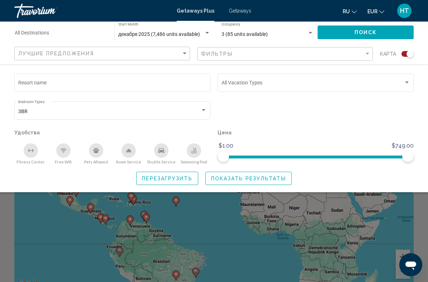
click at [413, 82] on div "Vacation Types All Vacation Types" at bounding box center [316, 82] width 196 height 20
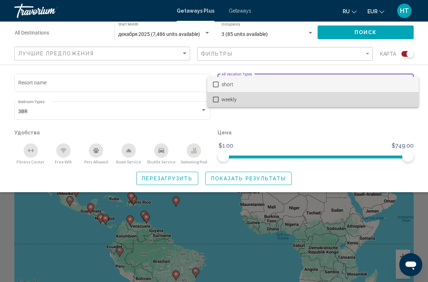
click at [216, 101] on mat-pseudo-checkbox at bounding box center [216, 99] width 6 height 6
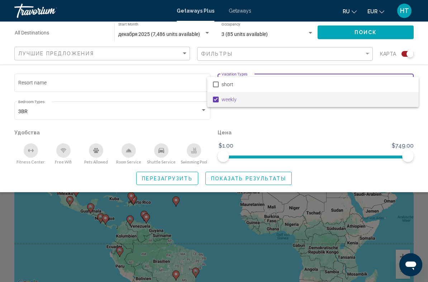
click at [380, 160] on div at bounding box center [214, 141] width 428 height 282
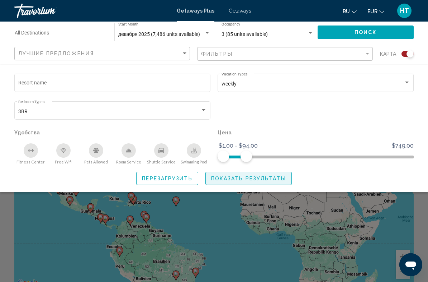
click at [269, 180] on span "Показать результаты" at bounding box center [248, 178] width 75 height 6
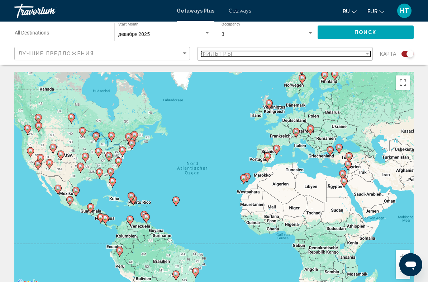
click at [363, 57] on div "Фильтры" at bounding box center [282, 54] width 163 height 6
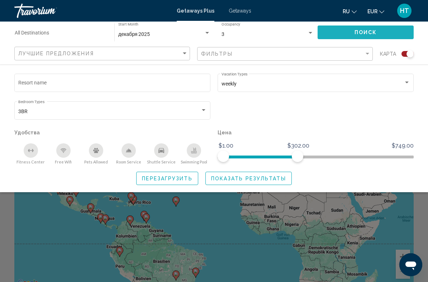
click at [384, 37] on button "Поиск" at bounding box center [366, 31] width 96 height 13
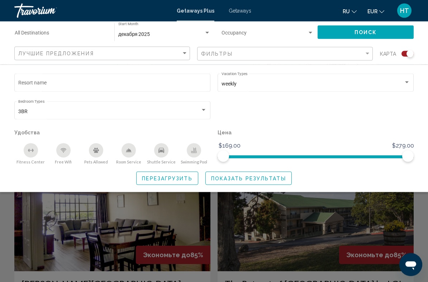
click at [277, 181] on span "Показать результаты" at bounding box center [248, 178] width 75 height 6
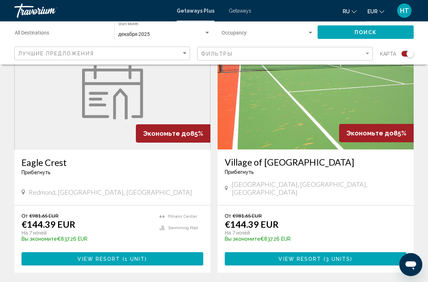
scroll to position [1555, 0]
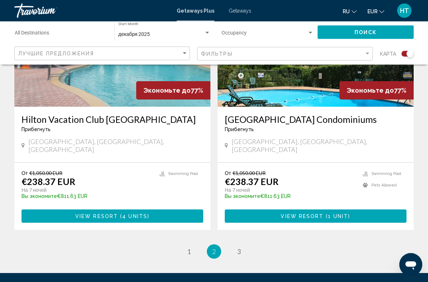
scroll to position [1630, 0]
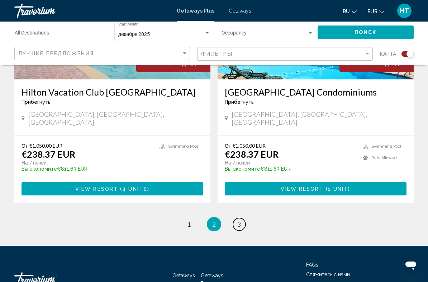
click at [238, 220] on span "3" at bounding box center [239, 224] width 4 height 8
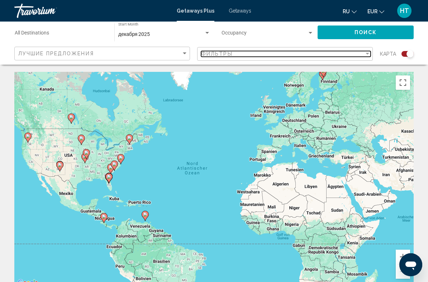
click at [365, 55] on div "Filter" at bounding box center [367, 54] width 6 height 6
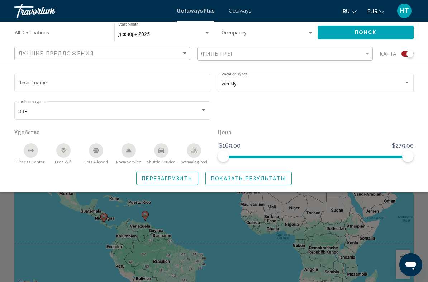
click at [405, 84] on div "Search widget" at bounding box center [407, 83] width 6 height 6
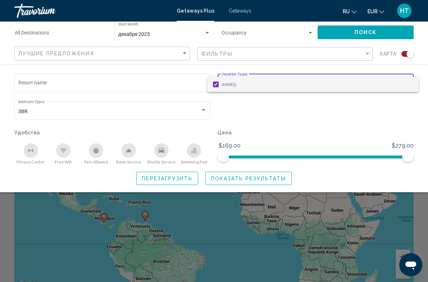
click at [218, 83] on mat-pseudo-checkbox at bounding box center [216, 84] width 6 height 6
click at [292, 113] on div at bounding box center [214, 141] width 428 height 282
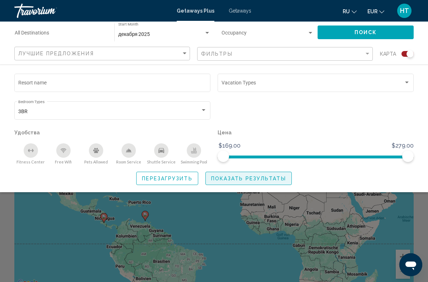
click at [244, 178] on span "Показать результаты" at bounding box center [248, 178] width 75 height 6
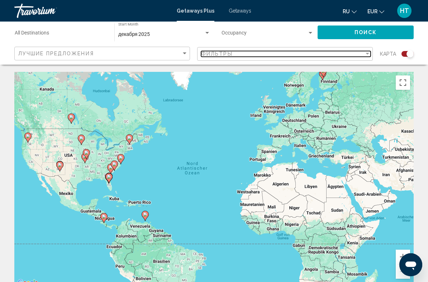
click at [361, 56] on div "Фильтры" at bounding box center [282, 54] width 163 height 6
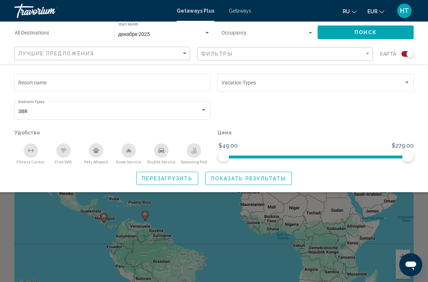
click at [406, 83] on div "Search widget" at bounding box center [407, 82] width 4 height 2
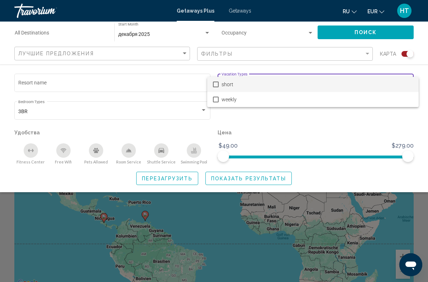
click at [319, 137] on div at bounding box center [214, 141] width 428 height 282
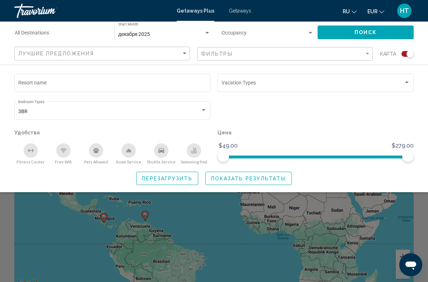
click at [245, 178] on span "Показать результаты" at bounding box center [248, 178] width 75 height 6
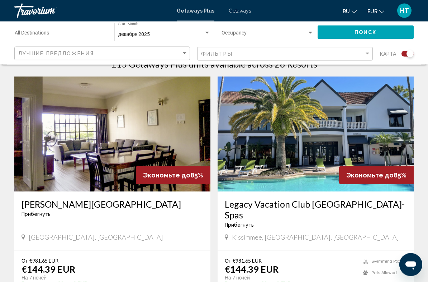
scroll to position [244, 0]
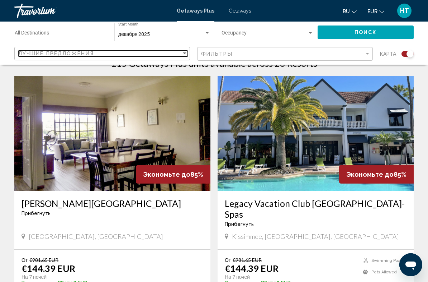
click at [183, 51] on div "Sort by" at bounding box center [185, 54] width 6 height 6
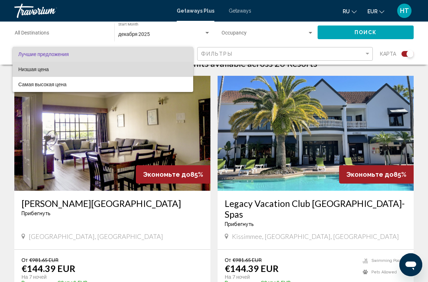
click at [50, 67] on span "Низшая цена" at bounding box center [102, 69] width 169 height 15
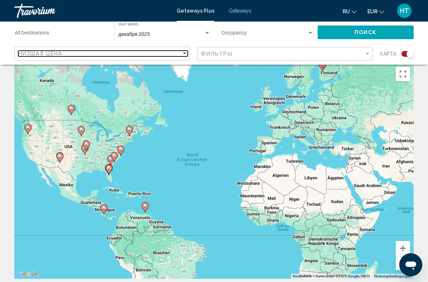
scroll to position [0, 0]
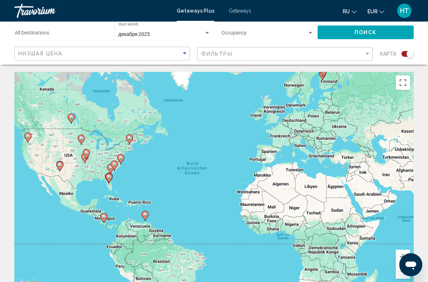
click at [362, 34] on span "Поиск" at bounding box center [366, 33] width 23 height 6
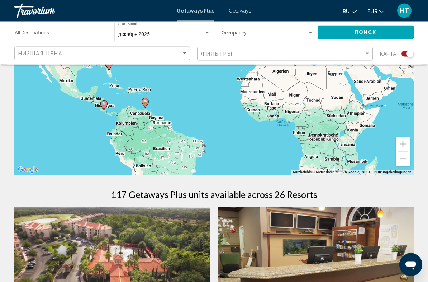
scroll to position [109, 0]
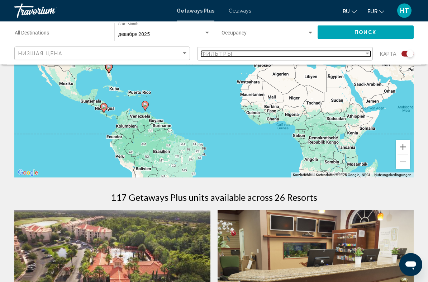
click at [362, 55] on div "Фильтры" at bounding box center [282, 54] width 163 height 6
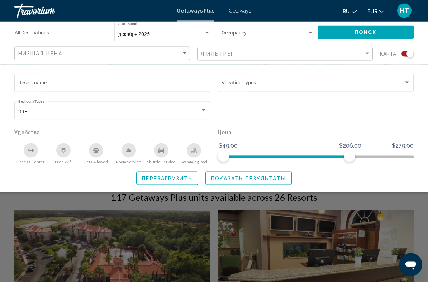
click at [186, 181] on span "Перезагрузить" at bounding box center [167, 178] width 50 height 6
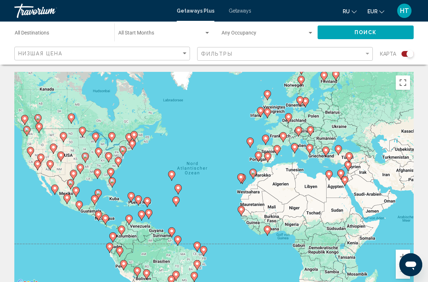
click at [306, 34] on span "Search widget" at bounding box center [265, 35] width 86 height 6
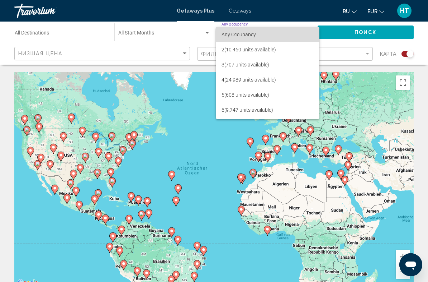
click at [283, 34] on span "Any Occupancy" at bounding box center [268, 34] width 93 height 15
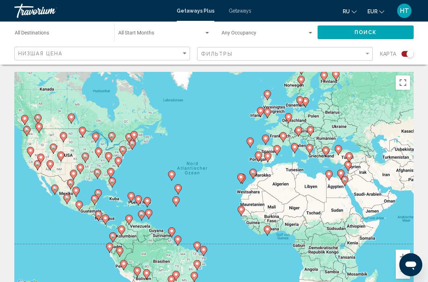
click at [208, 35] on div "Search widget" at bounding box center [207, 33] width 6 height 6
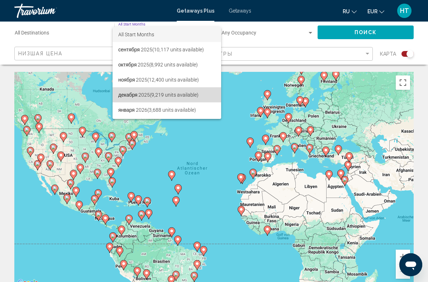
click at [183, 95] on span "декабря 2025 (9,219 units available)" at bounding box center [166, 94] width 97 height 15
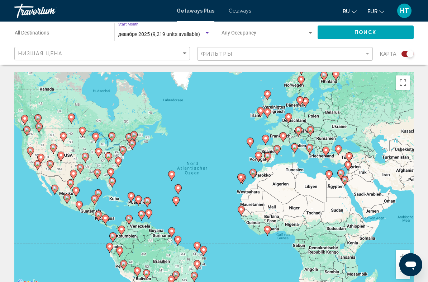
click at [107, 36] on input "Destination All Destinations" at bounding box center [61, 35] width 93 height 6
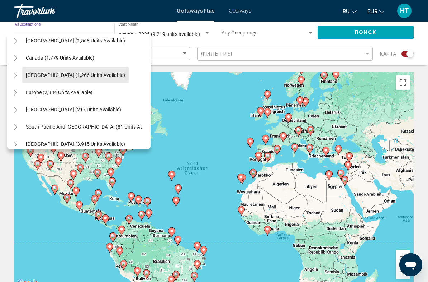
scroll to position [41, 6]
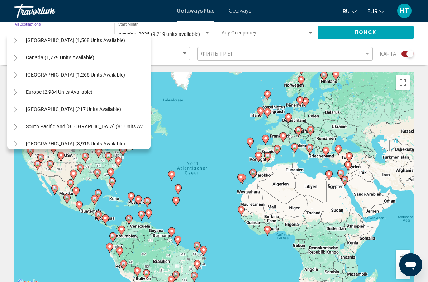
click at [57, 94] on span "Europe (2,984 units available)" at bounding box center [59, 92] width 67 height 6
type input "**********"
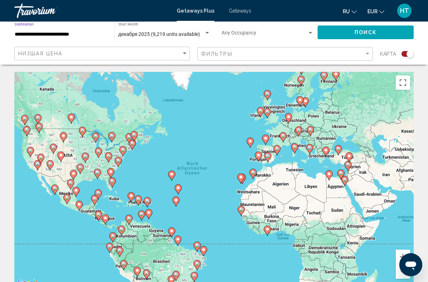
click at [360, 30] on span "Поиск" at bounding box center [366, 33] width 23 height 6
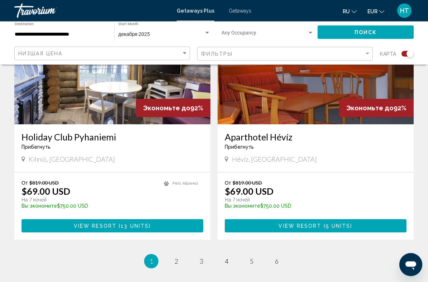
scroll to position [1549, 0]
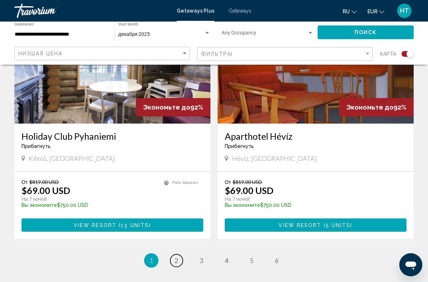
click at [177, 254] on link "page 2" at bounding box center [176, 260] width 13 height 13
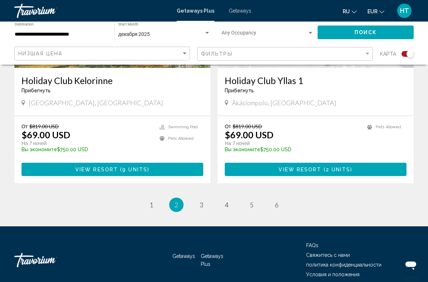
scroll to position [1619, 0]
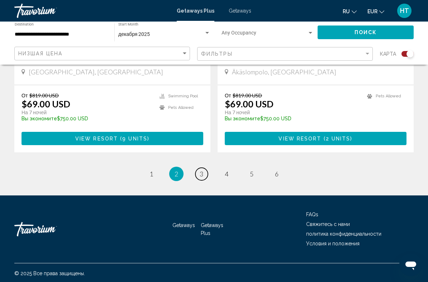
click at [201, 177] on span "3" at bounding box center [202, 174] width 4 height 8
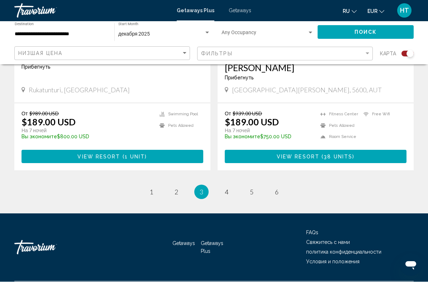
scroll to position [1619, 0]
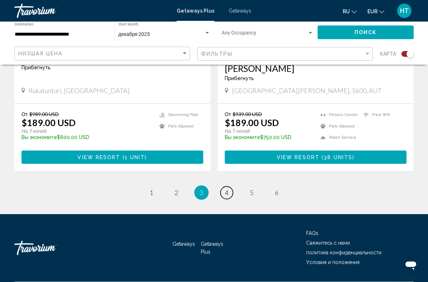
click at [228, 188] on span "4" at bounding box center [227, 192] width 4 height 8
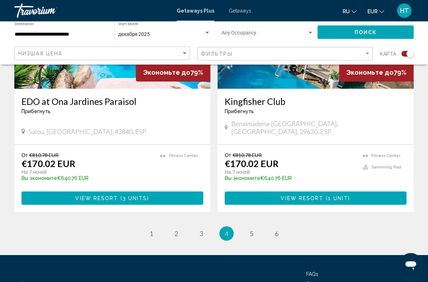
scroll to position [1630, 0]
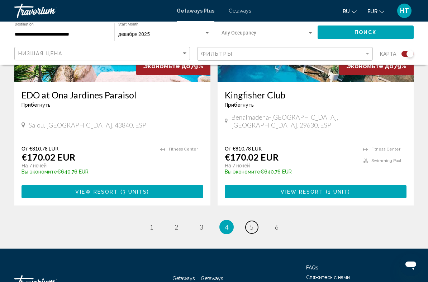
click at [252, 223] on span "5" at bounding box center [252, 227] width 4 height 8
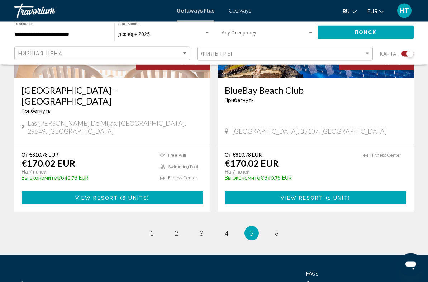
scroll to position [1597, 0]
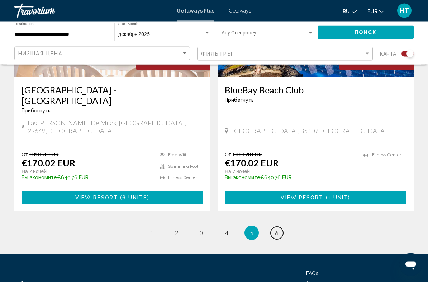
click at [275, 229] on span "6" at bounding box center [277, 233] width 4 height 8
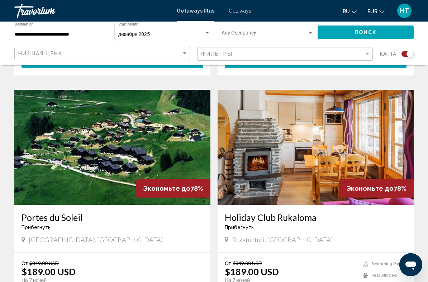
scroll to position [953, 0]
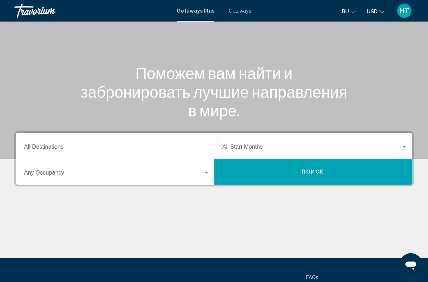
click at [205, 173] on div "Search widget" at bounding box center [207, 172] width 4 height 2
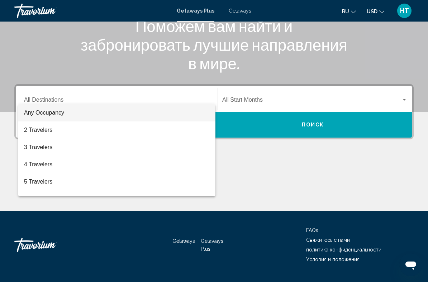
scroll to position [119, 0]
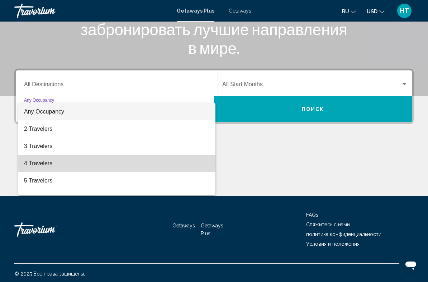
click at [44, 163] on span "4 Travelers" at bounding box center [117, 163] width 186 height 17
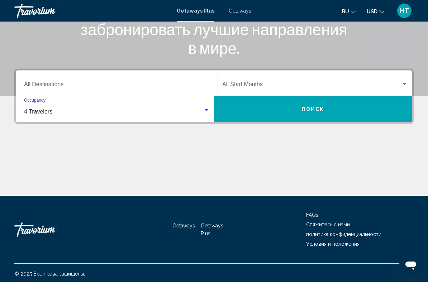
click at [405, 80] on div "Start Month All Start Months" at bounding box center [314, 83] width 185 height 23
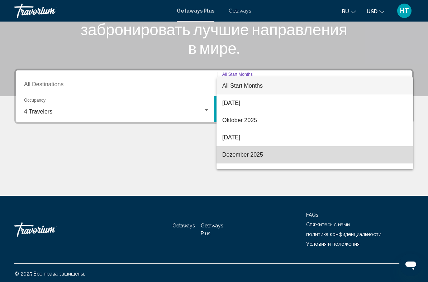
click at [254, 159] on span "Dezember 2025" at bounding box center [314, 154] width 185 height 17
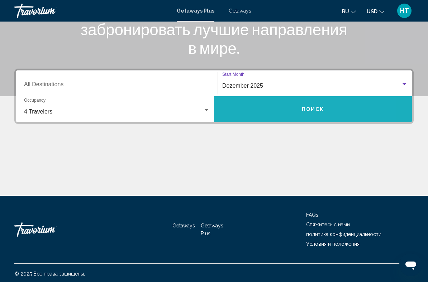
click at [342, 108] on button "Поиск" at bounding box center [313, 109] width 198 height 26
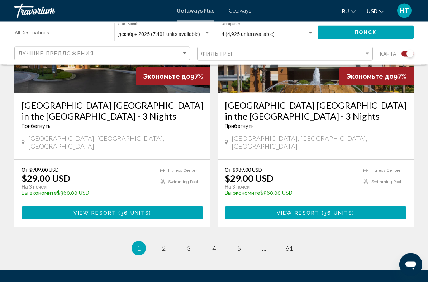
scroll to position [1628, 0]
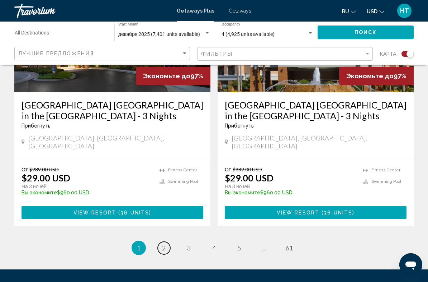
click at [162, 244] on span "2" at bounding box center [164, 248] width 4 height 8
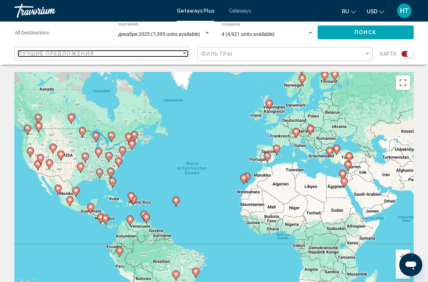
click at [184, 54] on div "Sort by" at bounding box center [185, 53] width 4 height 2
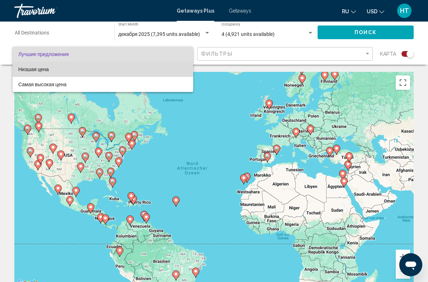
click at [49, 71] on span "Низшая цена" at bounding box center [102, 69] width 169 height 15
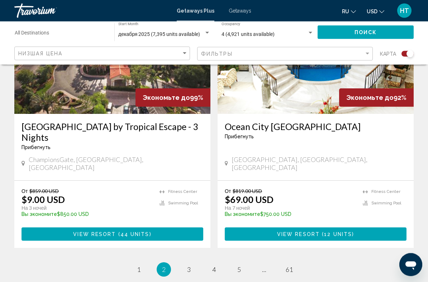
scroll to position [1577, 0]
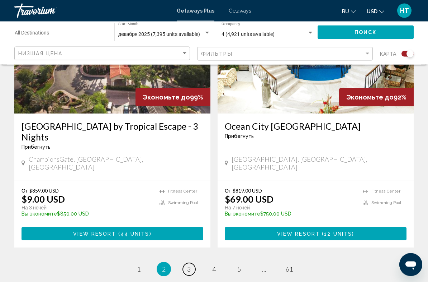
click at [192, 263] on link "page 3" at bounding box center [189, 269] width 13 height 13
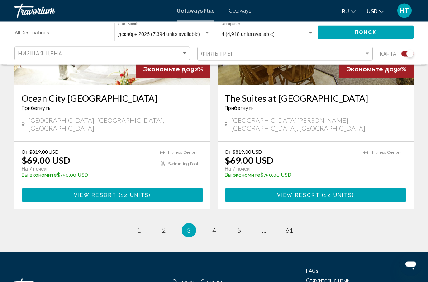
scroll to position [1630, 0]
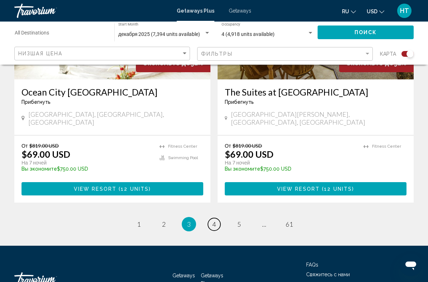
click at [215, 220] on span "4" at bounding box center [214, 224] width 4 height 8
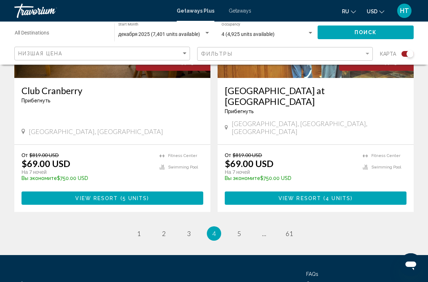
scroll to position [1619, 0]
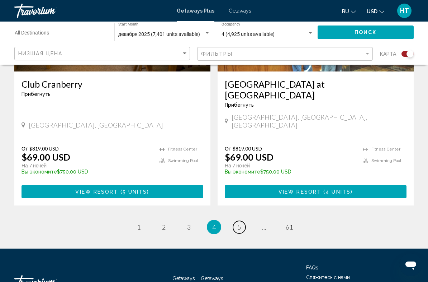
click at [236, 221] on link "page 5" at bounding box center [239, 227] width 13 height 13
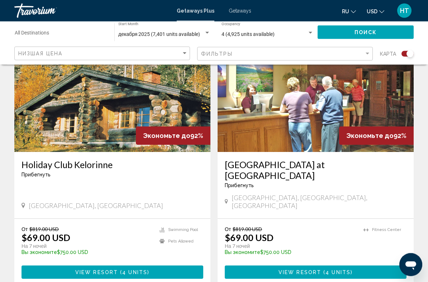
scroll to position [1552, 0]
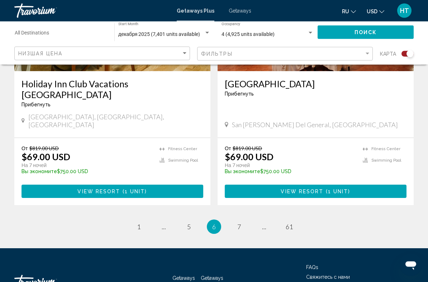
scroll to position [1630, 0]
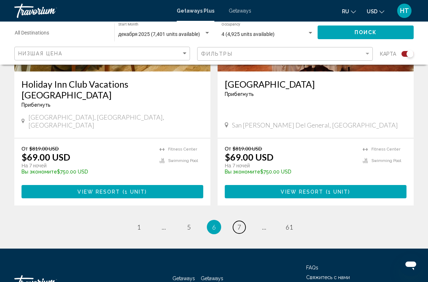
click at [237, 221] on link "page 7" at bounding box center [239, 227] width 13 height 13
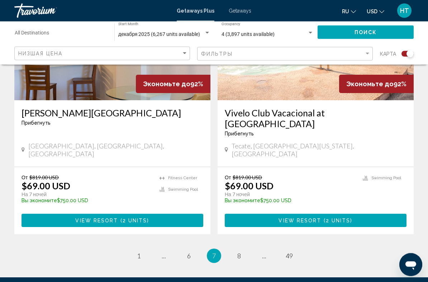
scroll to position [1590, 0]
click at [242, 249] on link "page 8" at bounding box center [239, 255] width 13 height 13
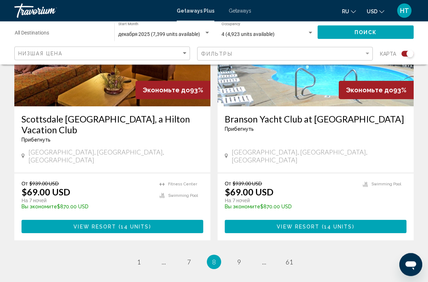
scroll to position [1582, 0]
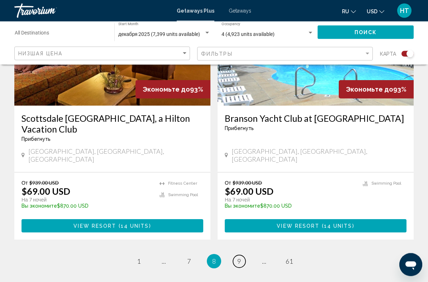
click at [236, 255] on link "page 9" at bounding box center [239, 261] width 13 height 13
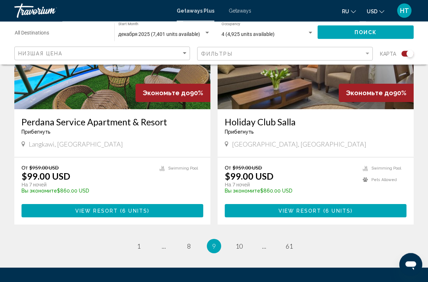
scroll to position [1583, 0]
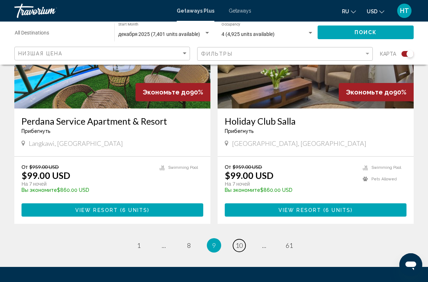
click at [241, 241] on span "10" at bounding box center [239, 245] width 7 height 8
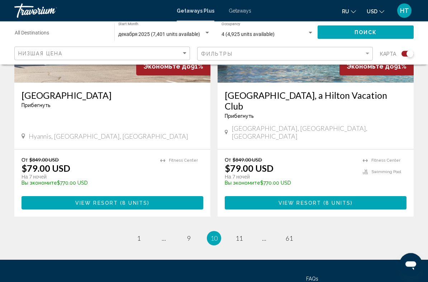
scroll to position [1620, 0]
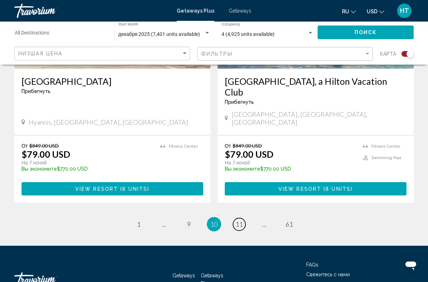
click at [238, 220] on span "11" at bounding box center [239, 224] width 7 height 8
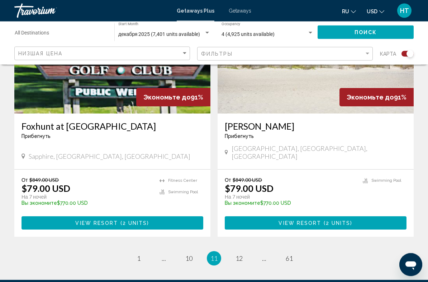
scroll to position [1619, 0]
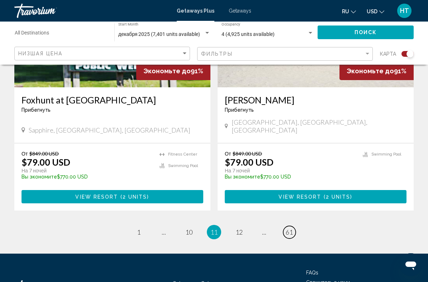
click at [286, 228] on span "61" at bounding box center [289, 232] width 7 height 8
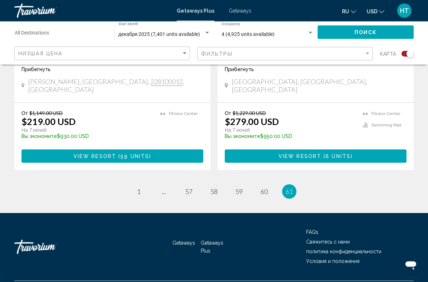
scroll to position [886, 0]
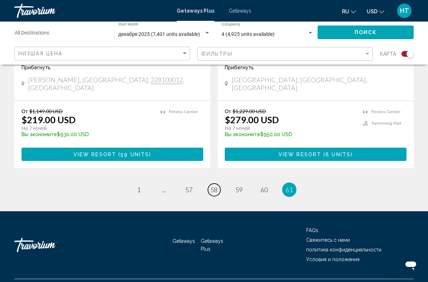
click at [212, 185] on span "58" at bounding box center [214, 189] width 7 height 8
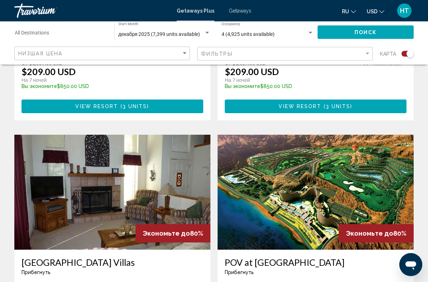
scroll to position [1496, 0]
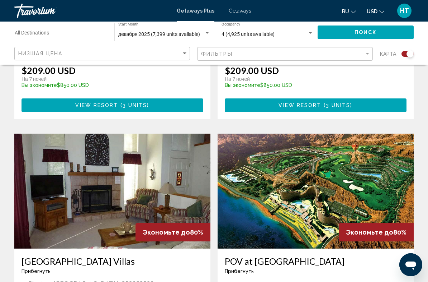
click at [293, 158] on img "Main content" at bounding box center [316, 190] width 196 height 115
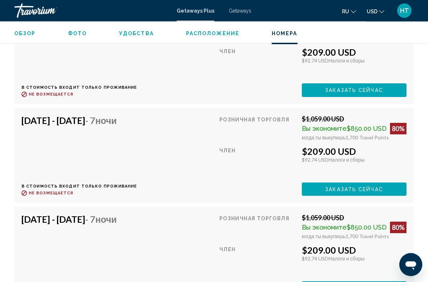
scroll to position [1454, 0]
